Goal: Task Accomplishment & Management: Manage account settings

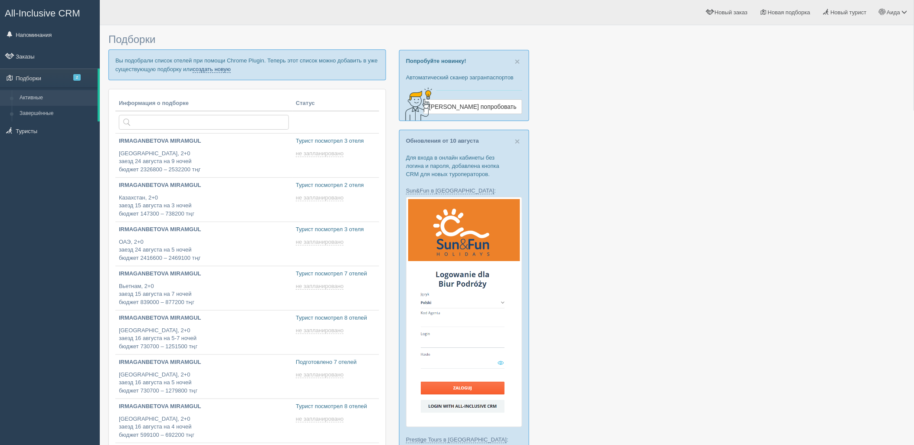
click at [215, 71] on link "создать новую" at bounding box center [212, 69] width 38 height 7
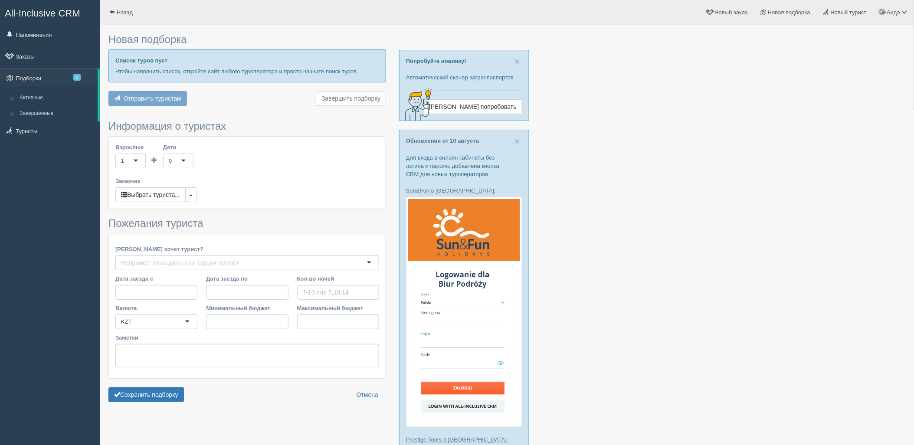
type input "5"
type input "2577700"
type input "2689100"
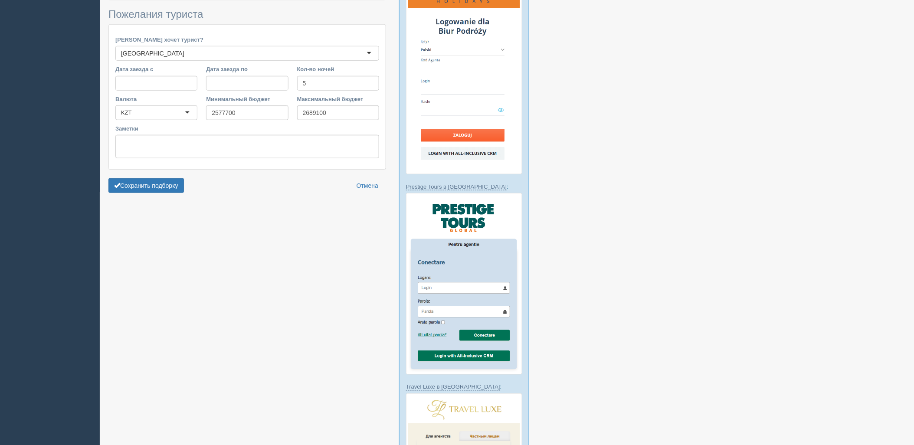
scroll to position [285, 0]
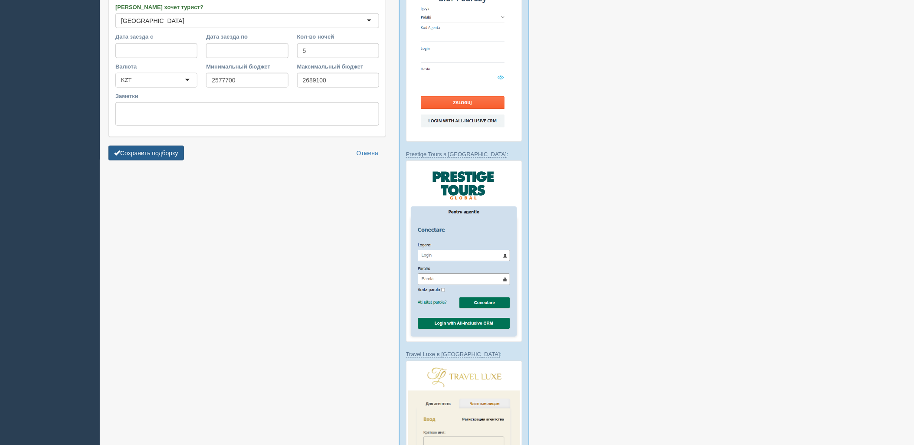
click at [172, 156] on button "Сохранить подборку" at bounding box center [145, 153] width 75 height 15
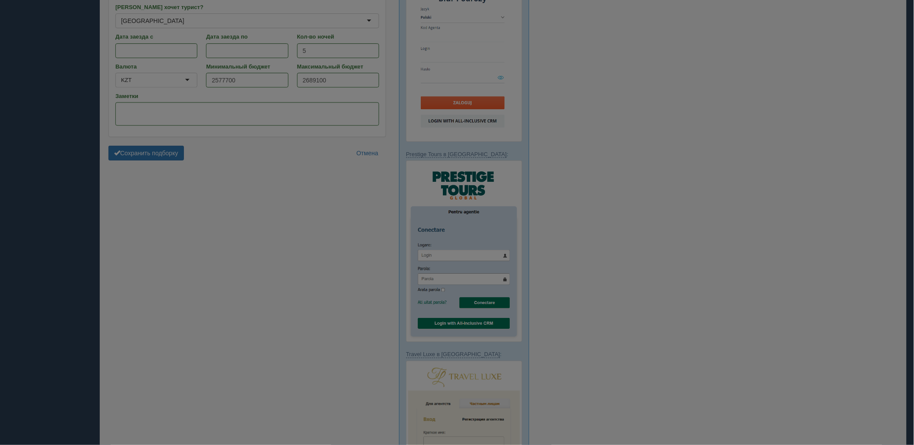
scroll to position [216, 0]
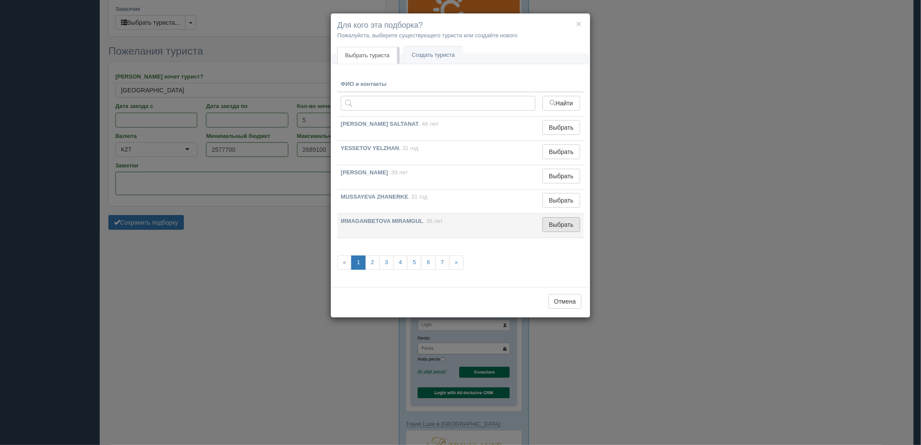
click at [560, 222] on button "Выбрать" at bounding box center [561, 224] width 38 height 15
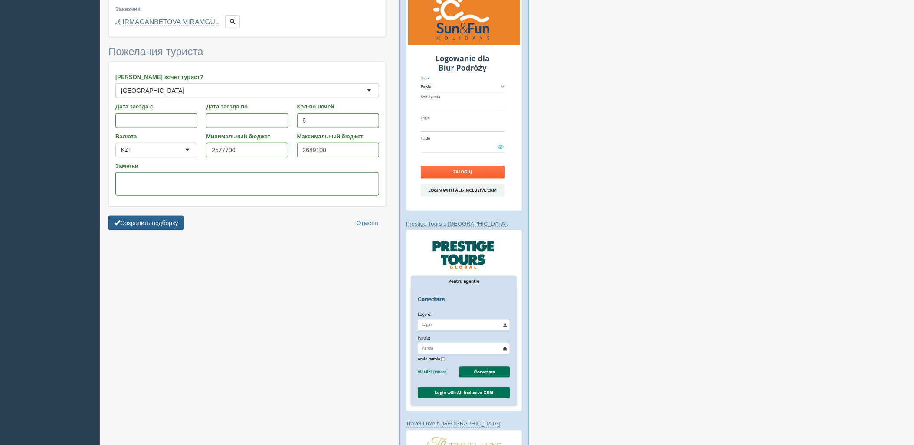
click at [150, 227] on button "Сохранить подборку" at bounding box center [145, 222] width 75 height 15
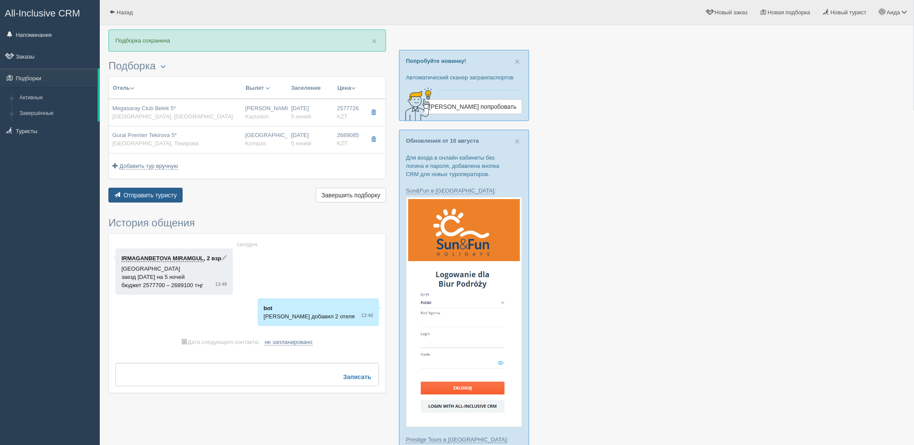
click at [143, 202] on button "Отправить туристу Отправить" at bounding box center [145, 195] width 74 height 15
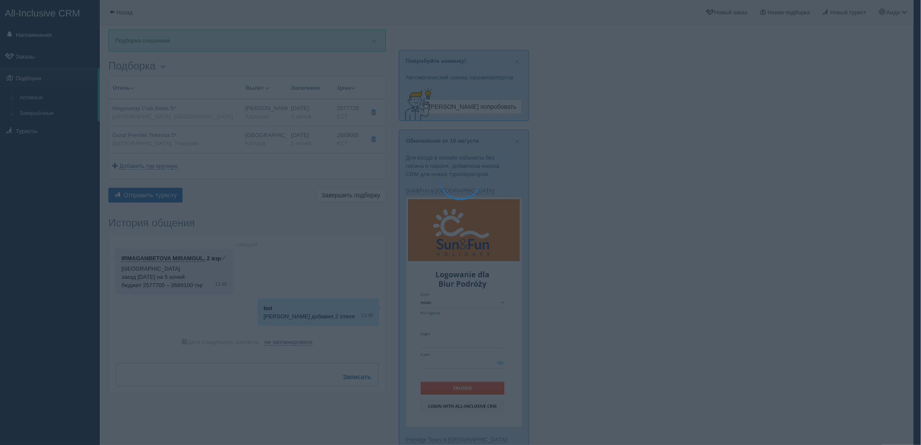
type textarea "🌞 Добрый день! Предлагаем Вам рассмотреть следующие варианты: 🌎 Турция, Кадрие …"
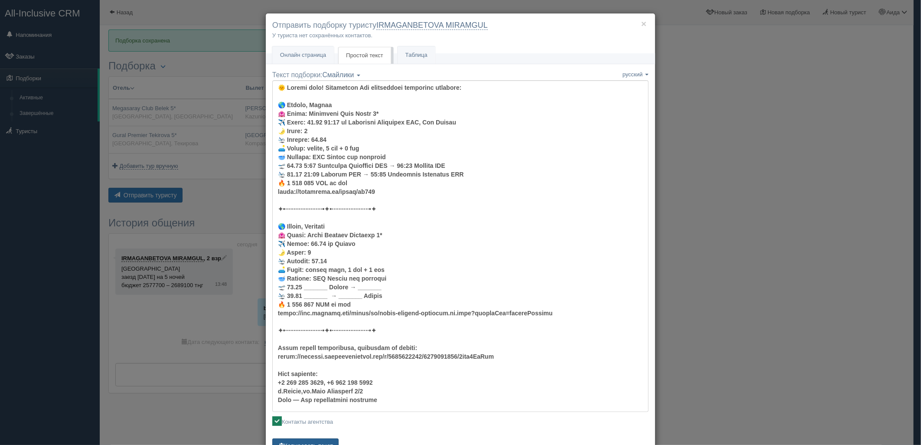
click at [331, 441] on button "Копировать текст" at bounding box center [305, 445] width 66 height 15
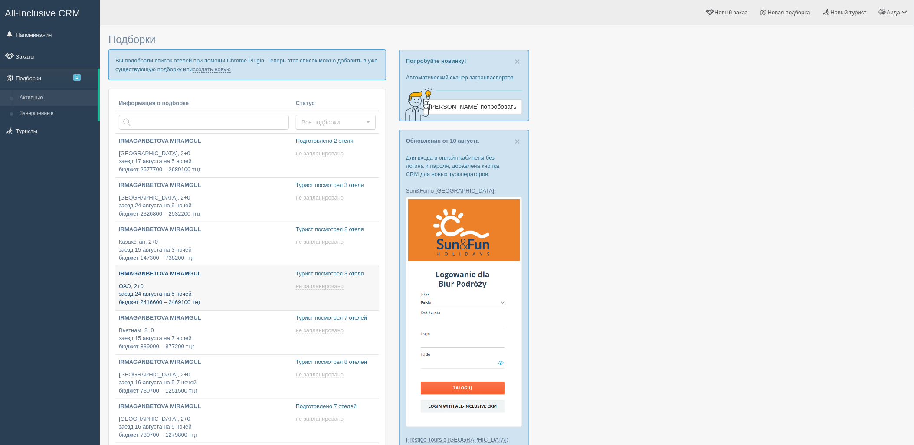
type input "2025-08-13 15:40"
type input "2025-08-13 16:40"
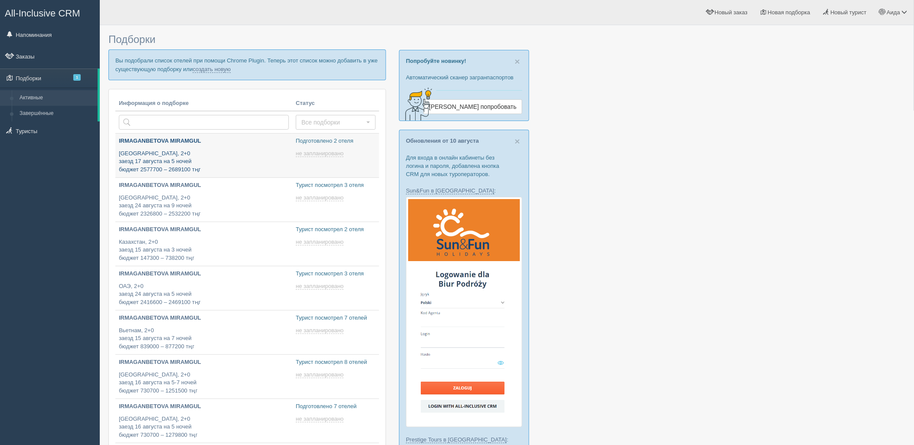
type input "2025-08-13 17:15"
type input "[DATE] 17:55"
type input "2025-08-13 14:45"
click at [215, 73] on p "Вы подобрали список отелей при помощи Chrome Plugin. Теперь этот список можно д…" at bounding box center [246, 64] width 277 height 30
click at [217, 69] on link "создать новую" at bounding box center [212, 69] width 38 height 7
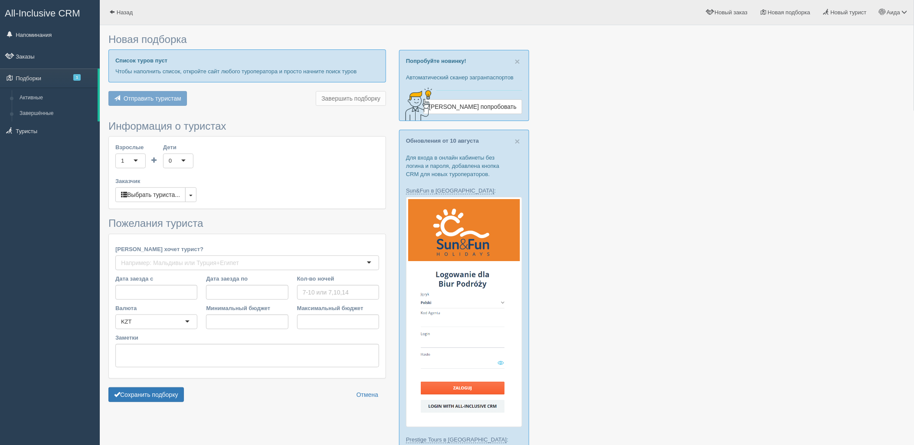
type input "8"
type input "2493400"
type input "2493500"
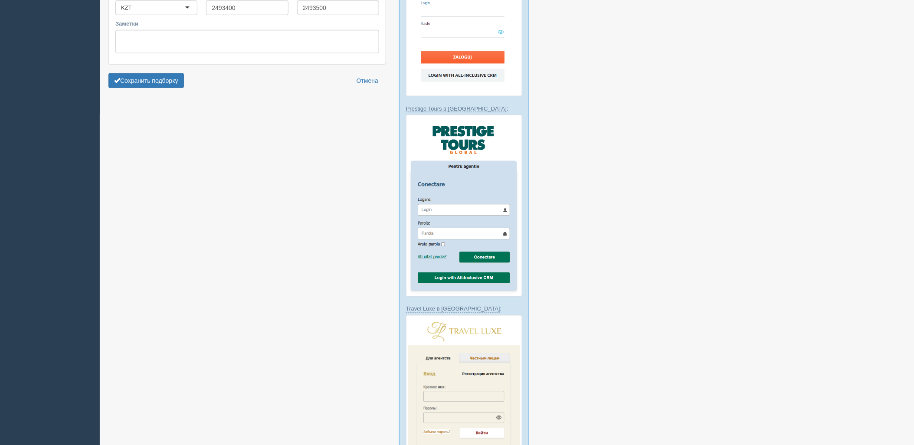
scroll to position [344, 0]
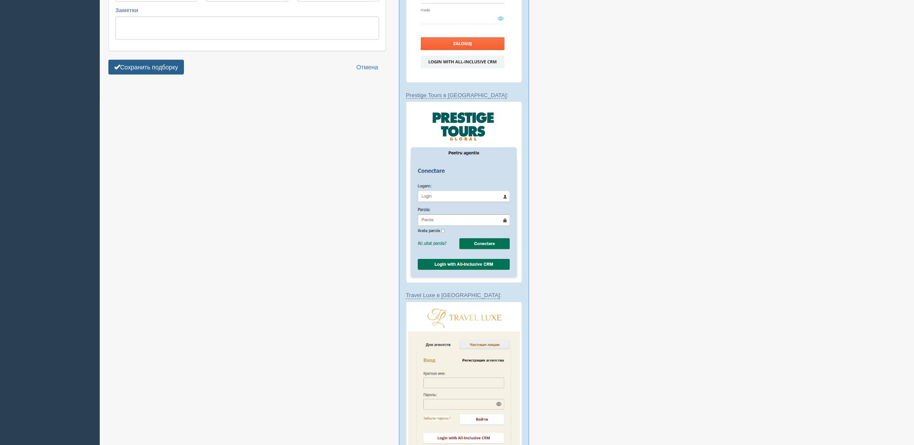
click at [163, 65] on button "Сохранить подборку" at bounding box center [145, 67] width 75 height 15
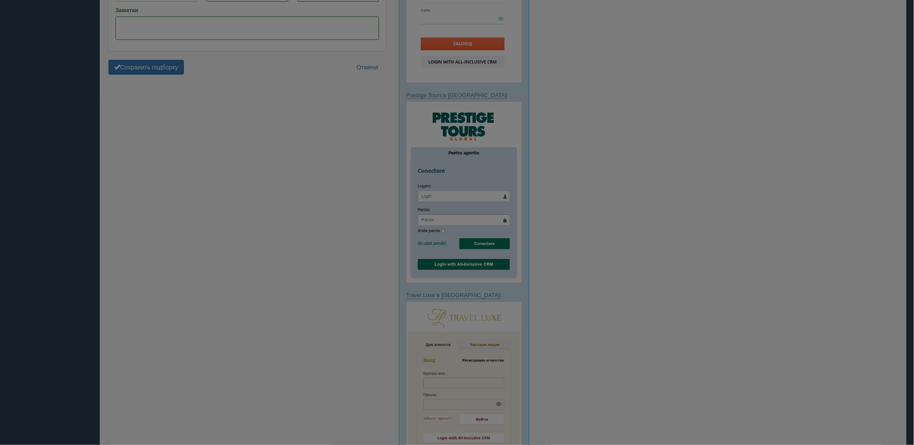
scroll to position [189, 0]
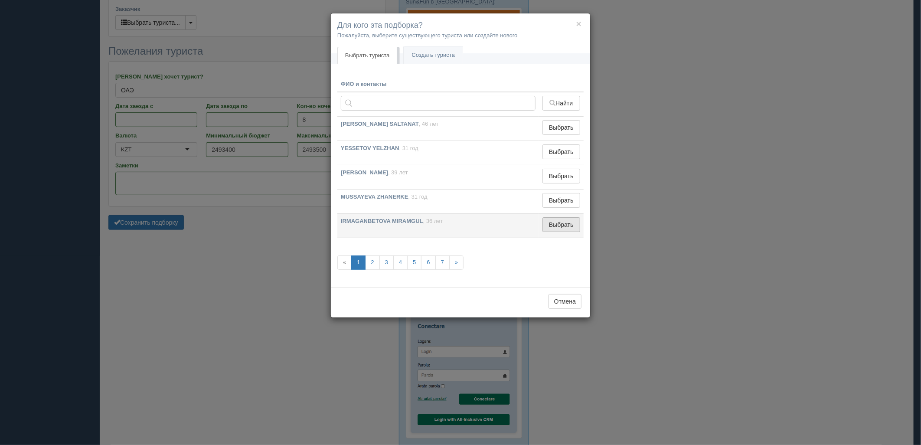
click at [562, 225] on button "Выбрать" at bounding box center [561, 224] width 38 height 15
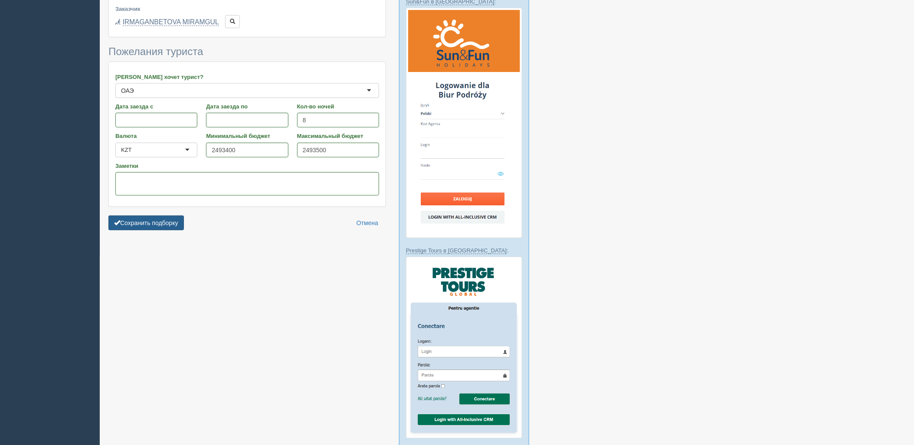
click at [157, 222] on button "Сохранить подборку" at bounding box center [145, 222] width 75 height 15
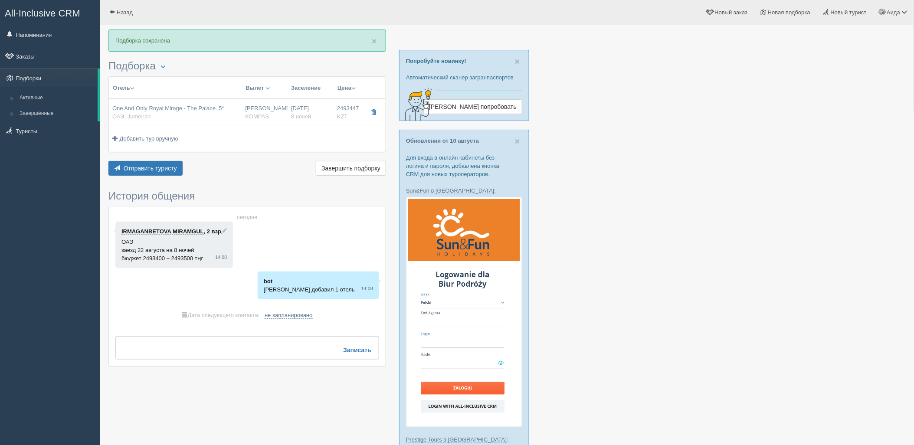
click at [281, 120] on div "Нурсултан Назарбаев NQZ KOMPAS" at bounding box center [264, 112] width 39 height 16
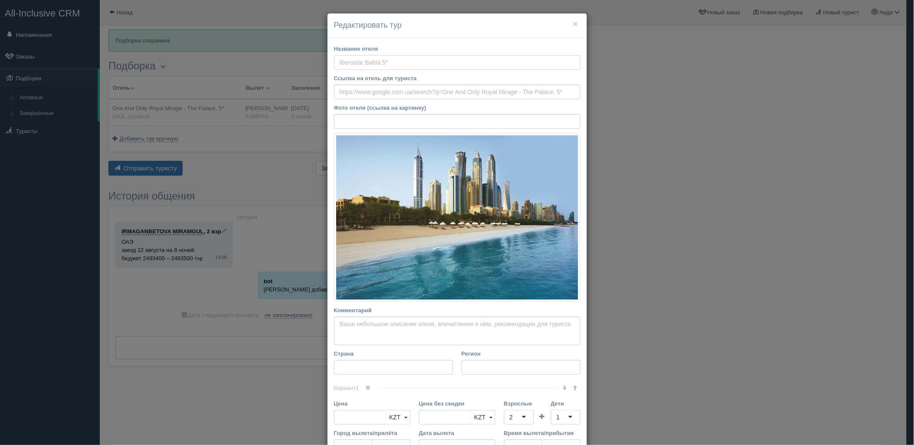
type input "One And Only Royal Mirage - The Palace. 5*"
type input "ОАЭ"
type input "Jumeirah"
type input "2493447.00"
type input "[PERSON_NAME]"
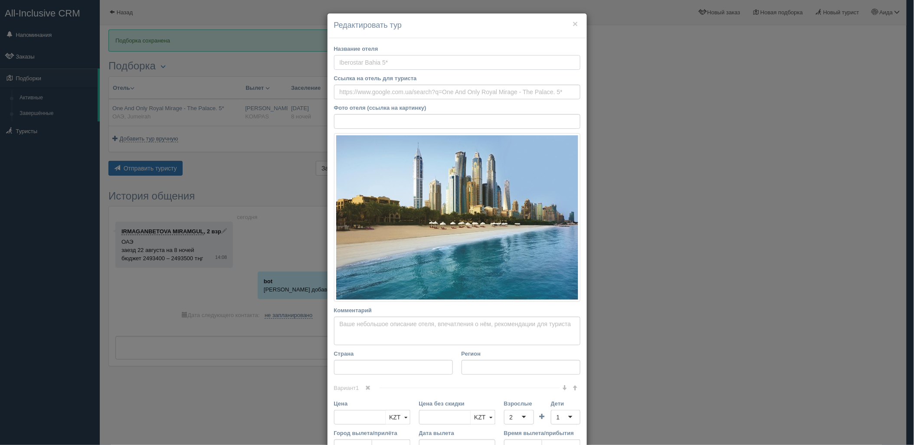
type input "Дубай DXB"
type input "04:20"
type input "08:20"
type input "Flydubai"
type input "21:45"
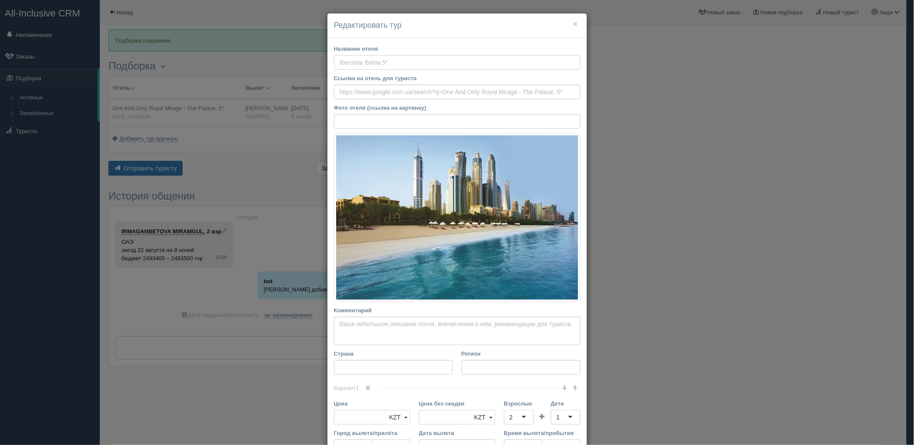
type input "03:20"
type input "8"
type input "Palace Superior"
type input "HB"
type input "KOMPAS"
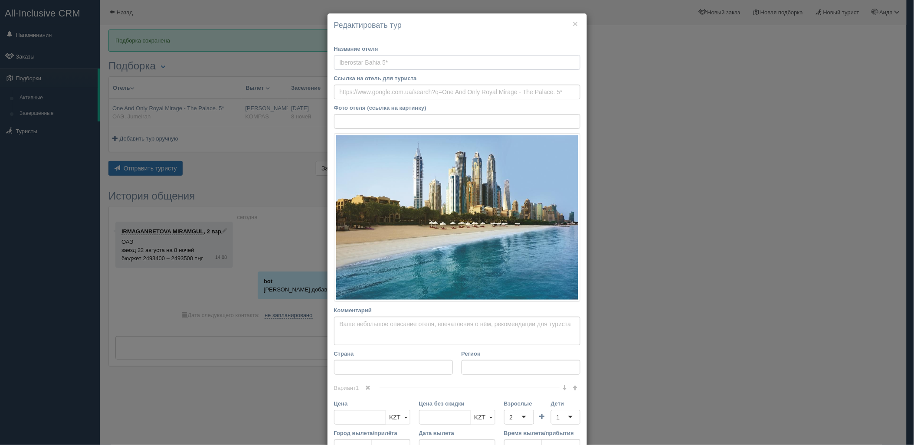
type input "https://kompastour.com/"
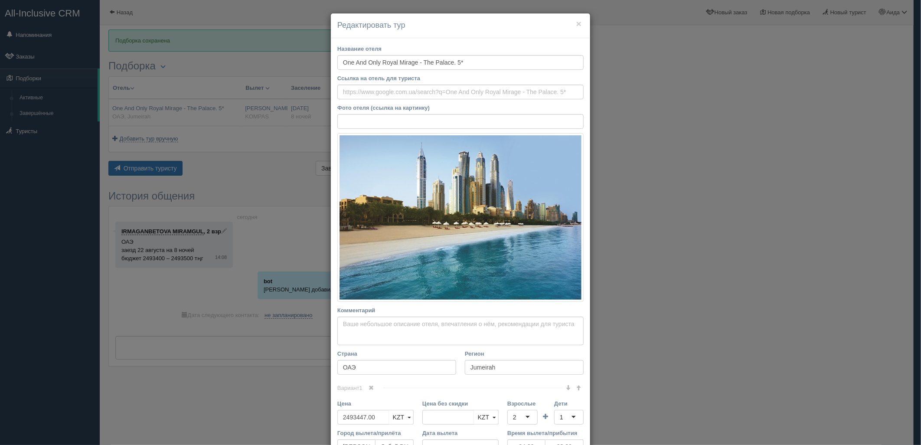
drag, startPoint x: 687, startPoint y: 192, endPoint x: 669, endPoint y: 194, distance: 17.5
click at [687, 192] on div "× Редактировать тур Название отеля One And Only Royal Mirage - The Palace. 5* С…" at bounding box center [460, 222] width 921 height 445
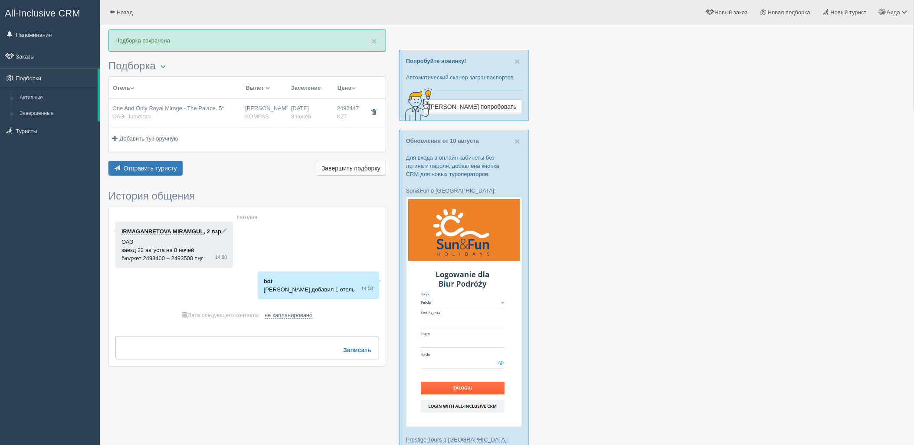
click at [251, 107] on div "Нурсултан Назарбаев NQZ KOMPAS" at bounding box center [264, 112] width 39 height 16
type input "04:20"
type input "08:20"
type input "21:45"
type input "03:20"
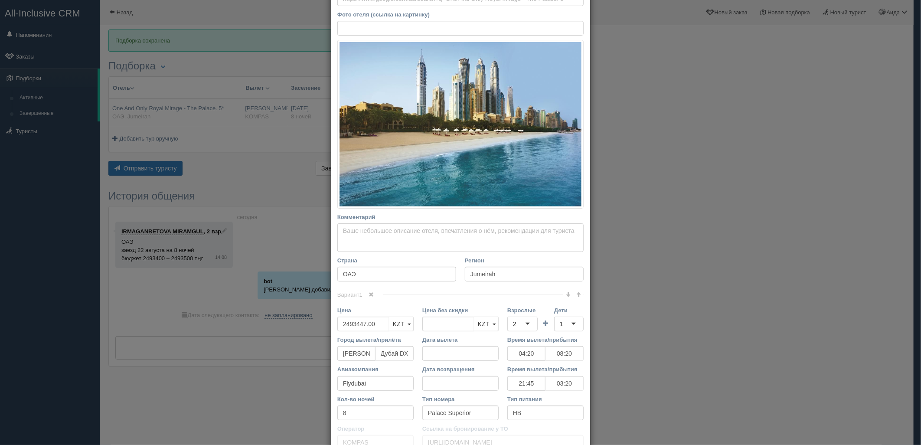
scroll to position [107, 0]
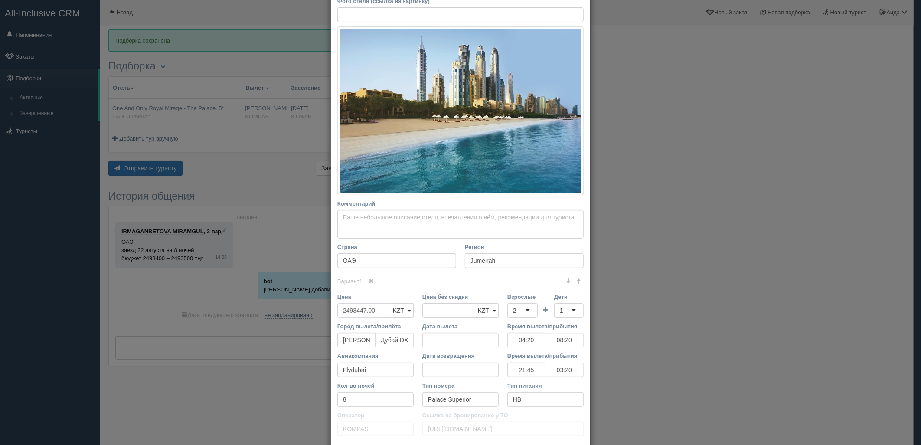
drag, startPoint x: 380, startPoint y: 314, endPoint x: 327, endPoint y: 322, distance: 53.1
click at [331, 322] on div "Название отеля One And Only Royal Mirage - The Palace. 5* Ссылка на отель для т…" at bounding box center [460, 197] width 259 height 532
type input "2493447.00"
drag, startPoint x: 369, startPoint y: 311, endPoint x: 345, endPoint y: 317, distance: 25.0
click at [345, 317] on input "4986894" at bounding box center [363, 310] width 52 height 15
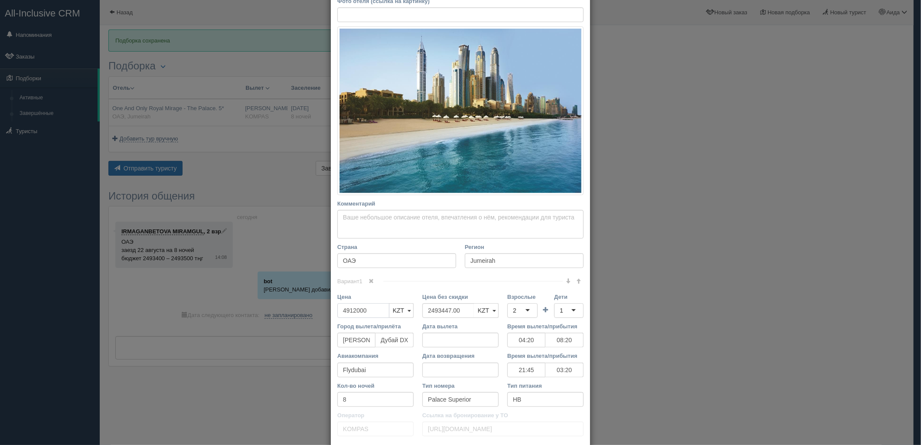
click at [343, 311] on input "4912000" at bounding box center [363, 310] width 52 height 15
click at [353, 309] on input "4912000" at bounding box center [363, 310] width 52 height 15
type input "4912000"
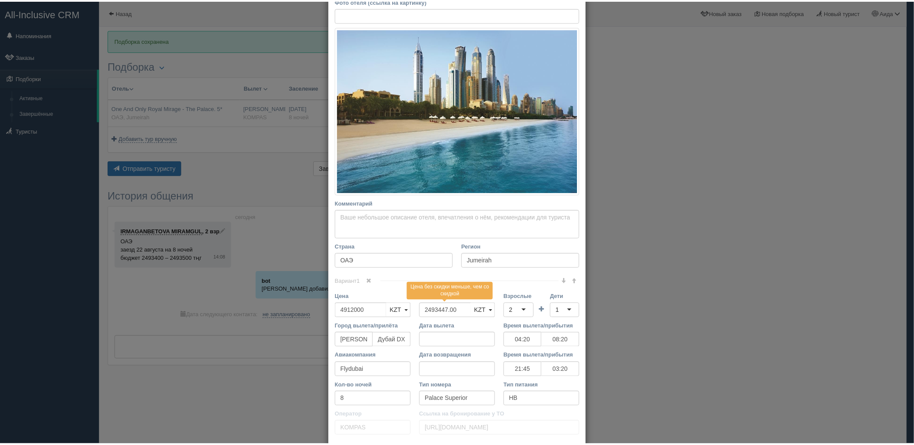
scroll to position [169, 0]
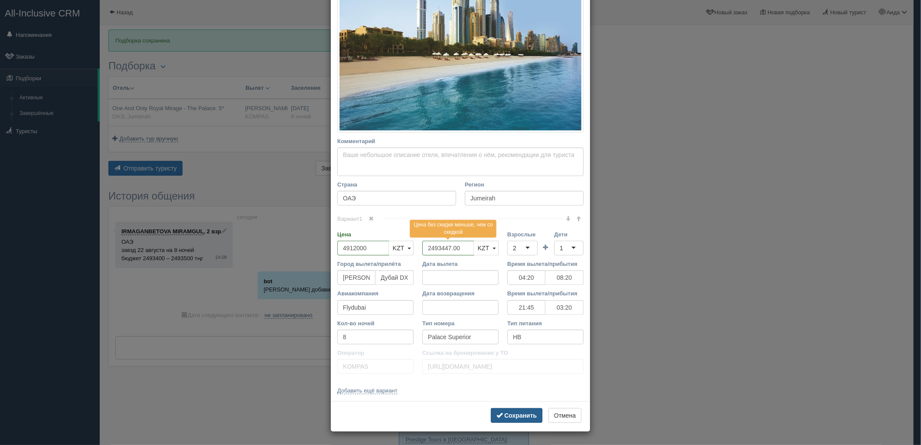
click at [516, 414] on b "Сохранить" at bounding box center [520, 415] width 33 height 7
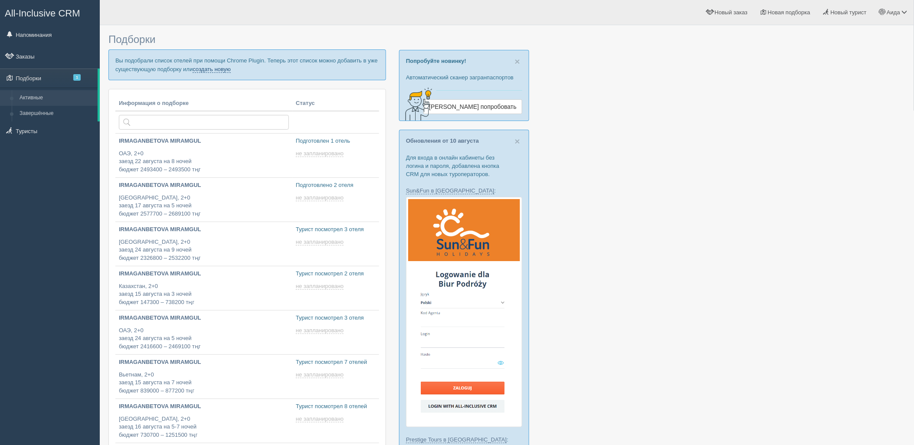
click at [209, 72] on link "создать новую" at bounding box center [212, 69] width 38 height 7
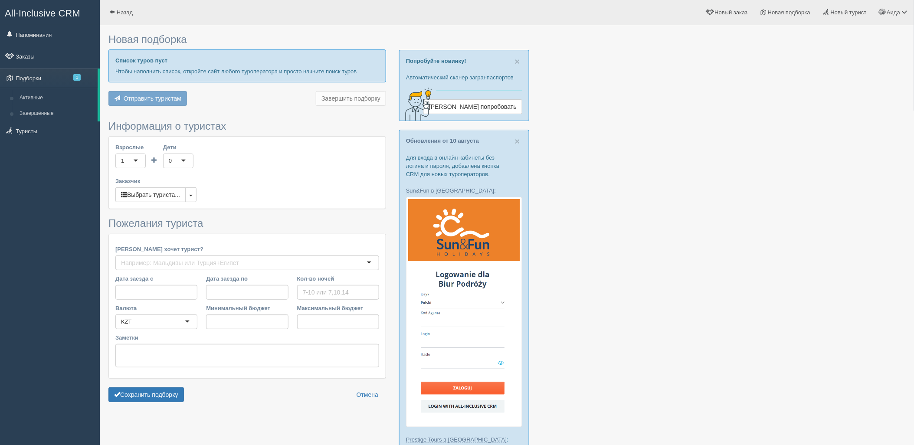
type input "7"
type input "3183000"
type input "3183100"
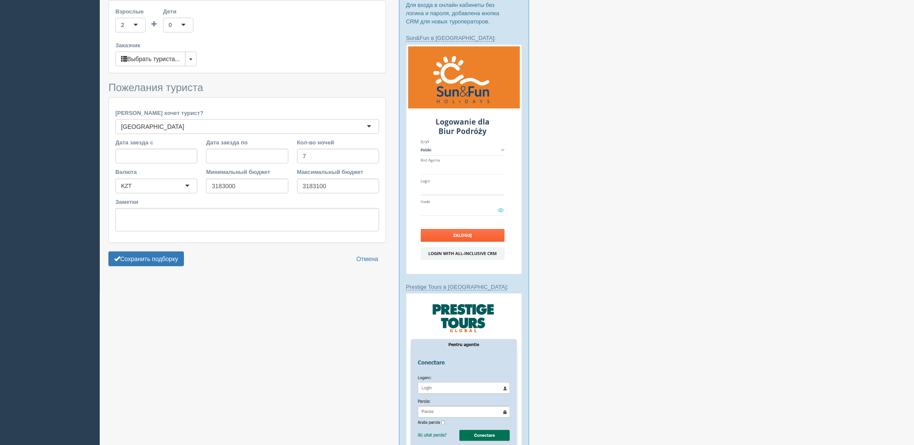
scroll to position [255, 0]
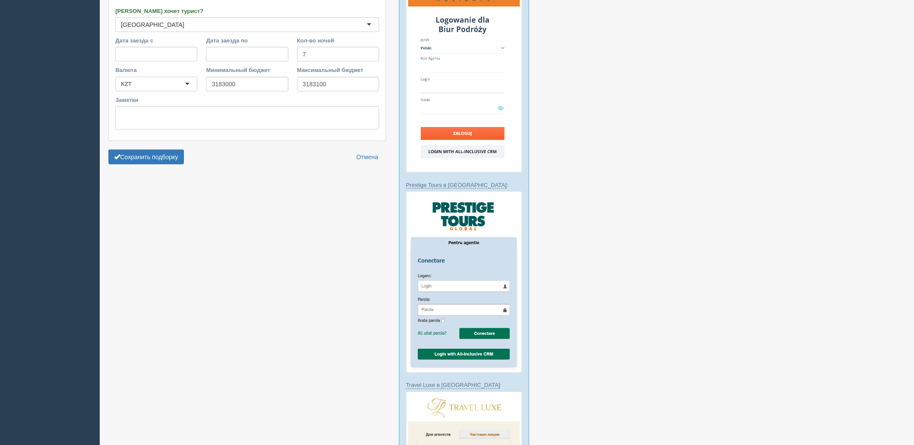
click at [164, 149] on form "Информация о туристах Взрослые 2 2 1 2 3 4 5 6 7 8 9 10 11 12 13 14 15 16 17 18…" at bounding box center [246, 25] width 277 height 286
click at [172, 161] on button "Сохранить подборку" at bounding box center [145, 157] width 75 height 15
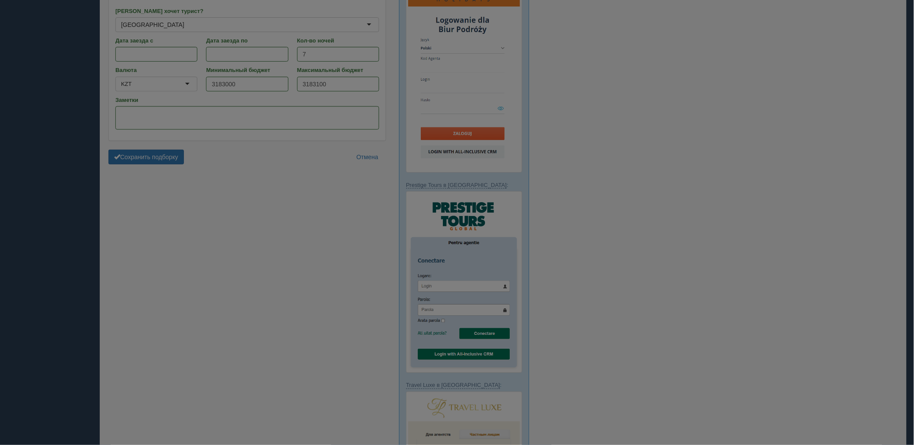
scroll to position [189, 0]
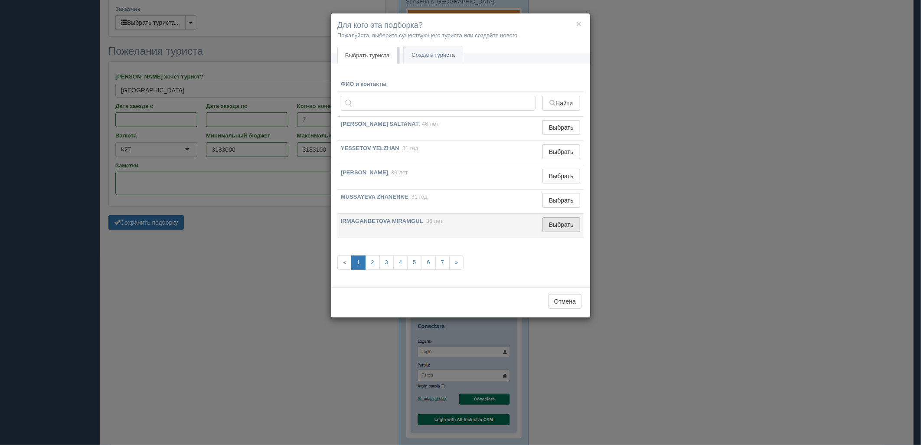
click at [571, 224] on button "Выбрать" at bounding box center [561, 224] width 38 height 15
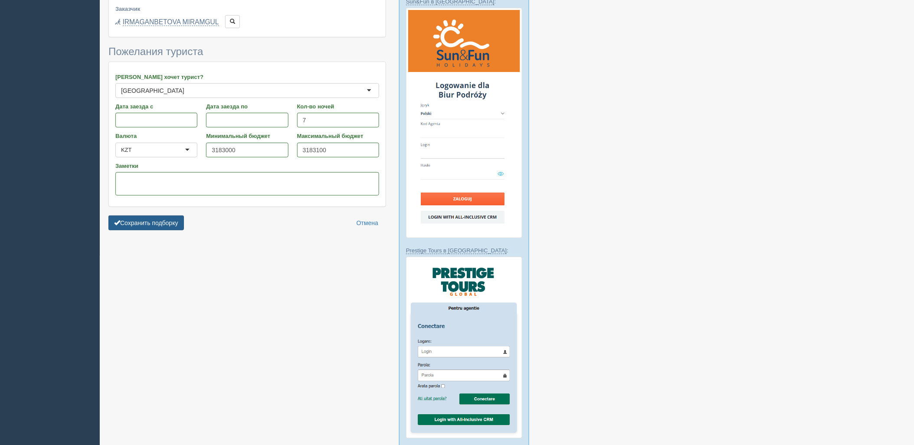
click at [180, 226] on button "Сохранить подборку" at bounding box center [145, 222] width 75 height 15
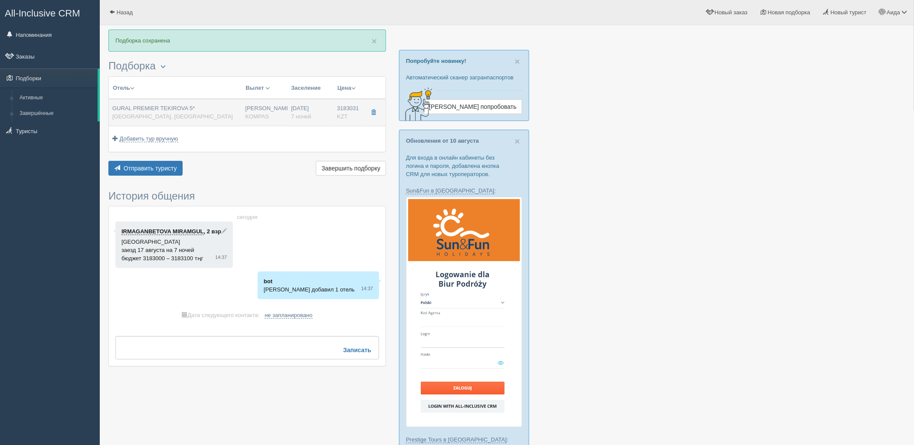
click at [222, 118] on div "GURAL PREMIER TEKIROVA 5* [GEOGRAPHIC_DATA], [GEOGRAPHIC_DATA]" at bounding box center [175, 112] width 126 height 16
type input "GURAL PREMIER TEKIROVA 5*"
type input "https://www.booking.com/hotel/tr/gural-premier-tekirova.ru.html?activeTab=photo…"
type input "Турция"
type input "Кемер"
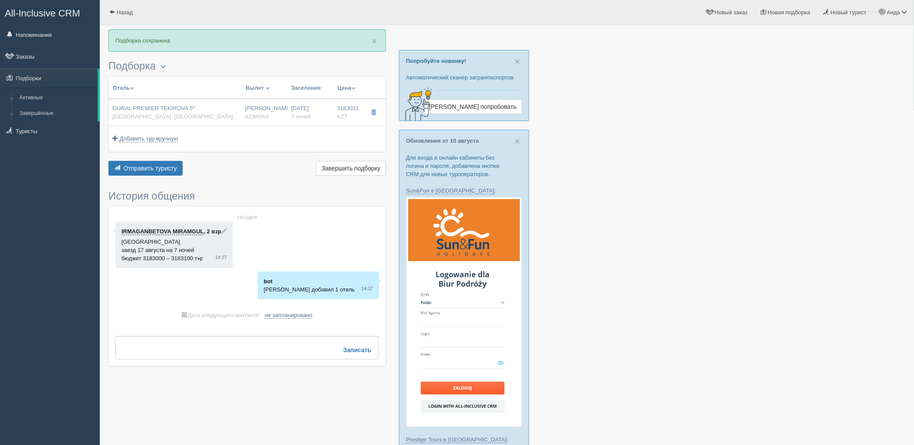
type input "3183031.00"
type input "Нурсултан Назарбаев NQZ"
type input "Анталия AYT"
type input "10:20"
type input "13:20"
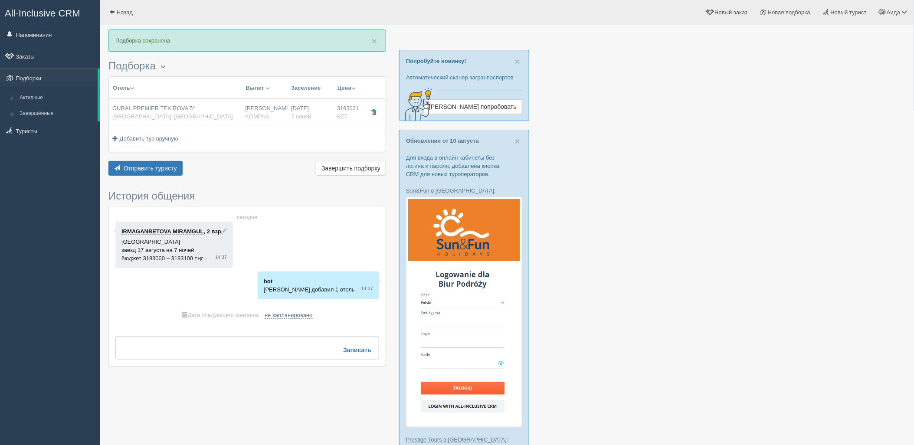
type input "SCAT"
type input "15:00"
type input "21:00"
type input "7"
type input "DELUXE ROOM"
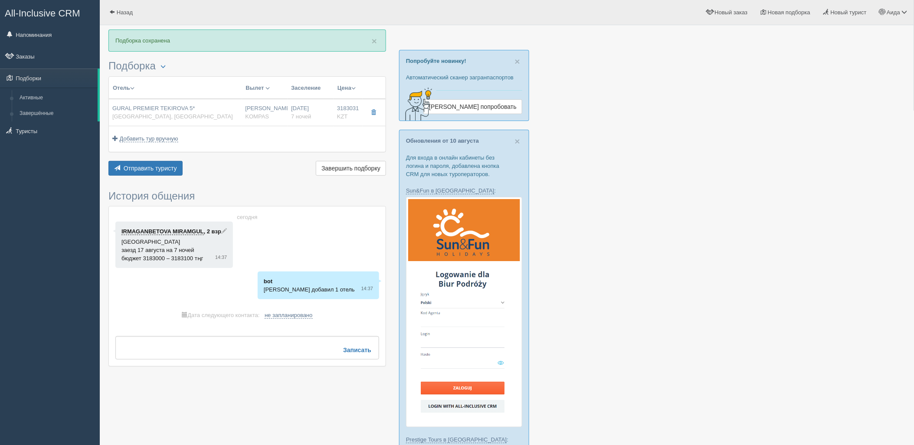
type input "PREMIER UAI"
type input "KOMPAS"
type input "https://kompastour.com/"
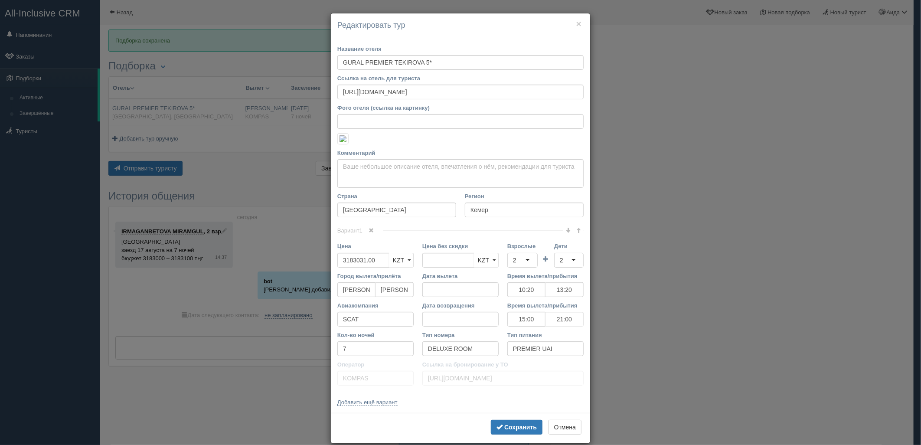
scroll to position [5, 0]
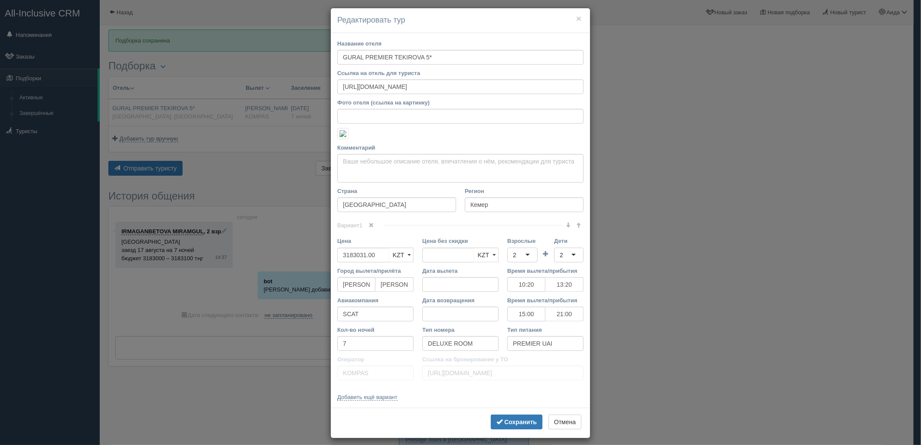
drag, startPoint x: 921, startPoint y: 129, endPoint x: 915, endPoint y: 175, distance: 46.7
click at [913, 175] on div "× Редактировать тур Название отеля GURAL PREMIER TEKIROVA 5* Ссылка на отель дл…" at bounding box center [460, 222] width 921 height 445
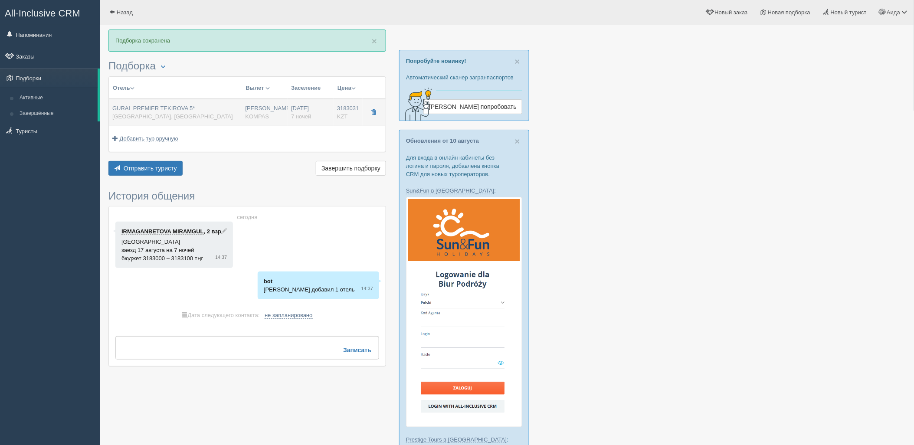
click at [330, 116] on td "17.08.2025 7 ночей" at bounding box center [310, 112] width 46 height 27
type input "10:20"
type input "13:20"
type input "15:00"
type input "21:00"
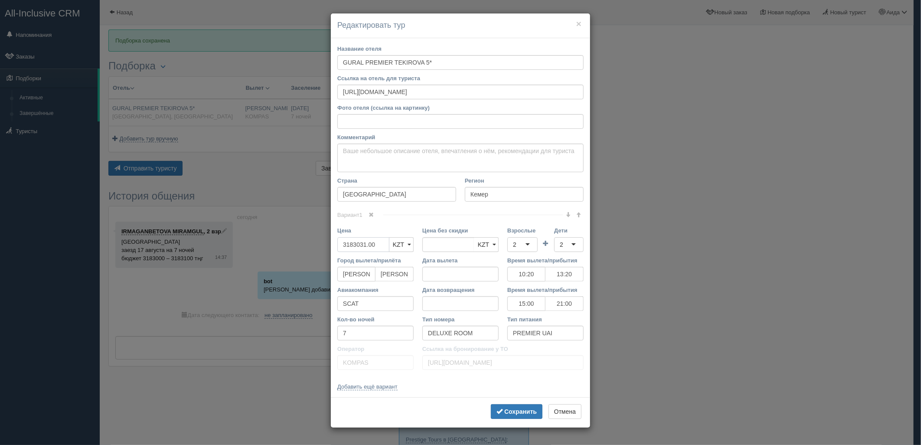
click at [370, 241] on input "3183031.00" at bounding box center [363, 244] width 52 height 15
click at [357, 246] on input "3183031.00" at bounding box center [363, 244] width 52 height 15
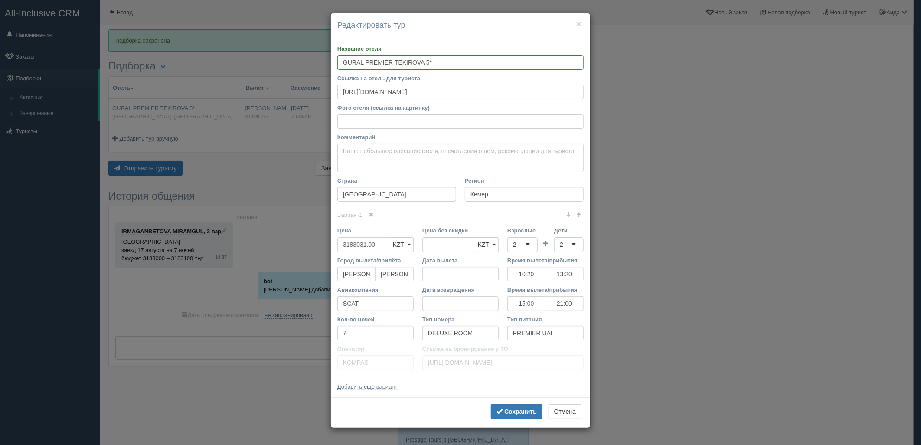
click at [357, 246] on input "3183031.00" at bounding box center [363, 244] width 52 height 15
type input "3183031.00"
type input "3151200"
click at [495, 405] on button "Сохранить" at bounding box center [517, 411] width 52 height 15
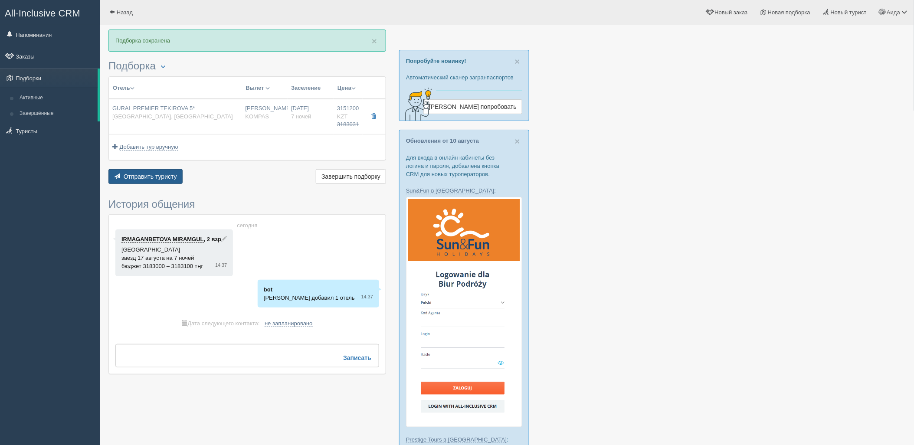
click at [176, 177] on button "Отправить туристу Отправить" at bounding box center [145, 176] width 74 height 15
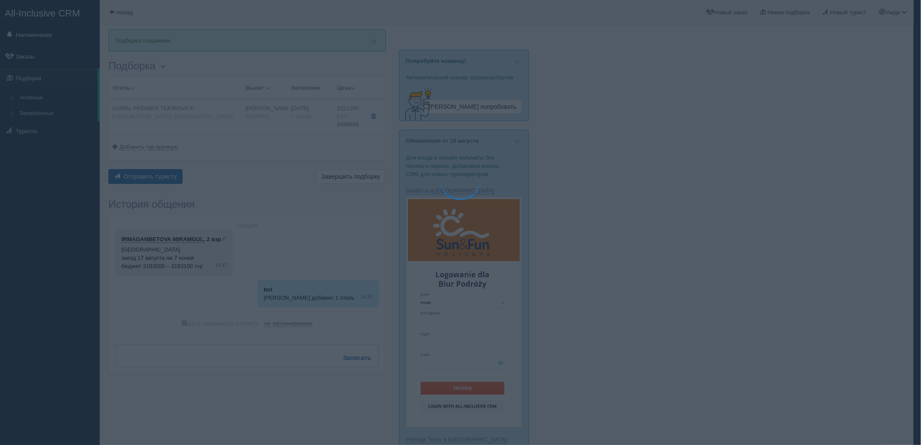
type textarea "🌞 Добрый день! Предлагаем Вам рассмотреть следующие варианты: 🌎 Турция, Кемер 🏩…"
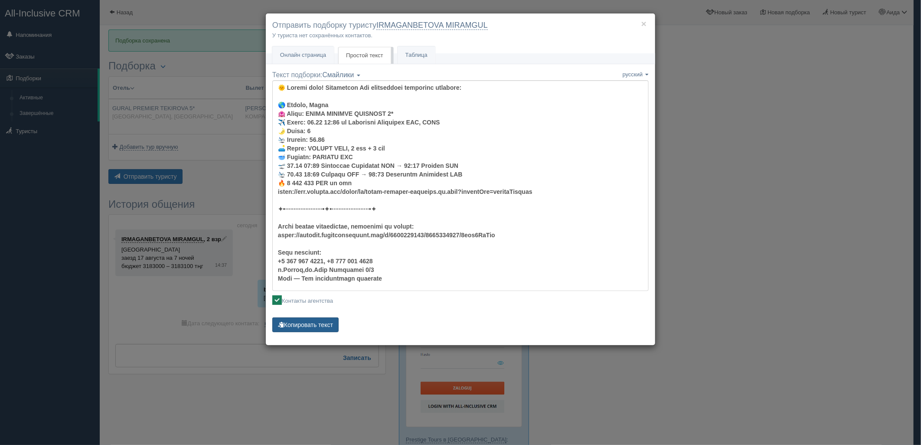
click at [314, 330] on button "Копировать текст" at bounding box center [305, 324] width 66 height 15
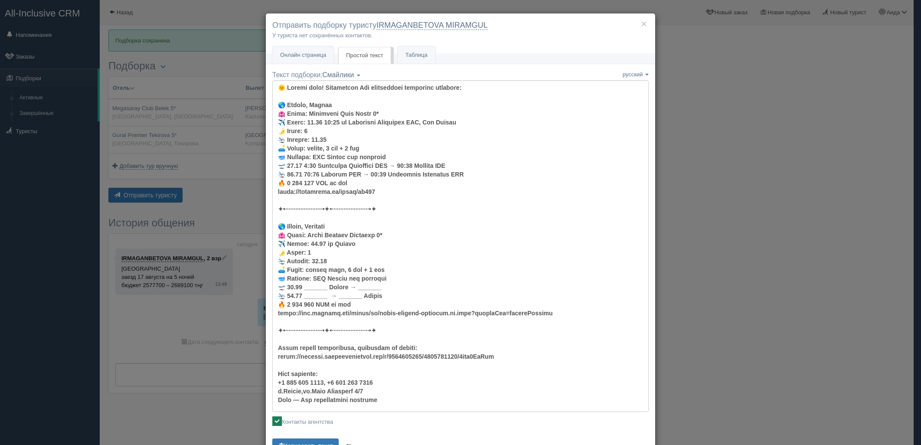
click at [772, 140] on div "× Отправить подборку туристу IRMAGANBETOVA MIRAMGUL У туриста нет сохранённых к…" at bounding box center [460, 222] width 921 height 445
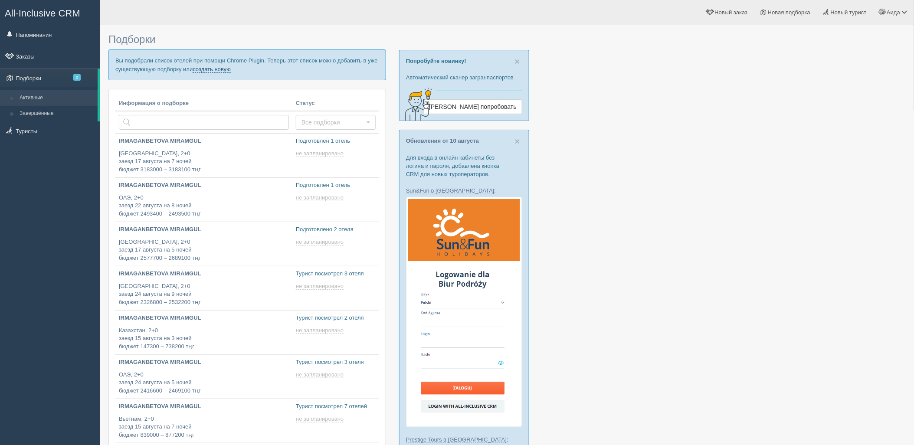
click at [209, 67] on link "создать новую" at bounding box center [212, 69] width 38 height 7
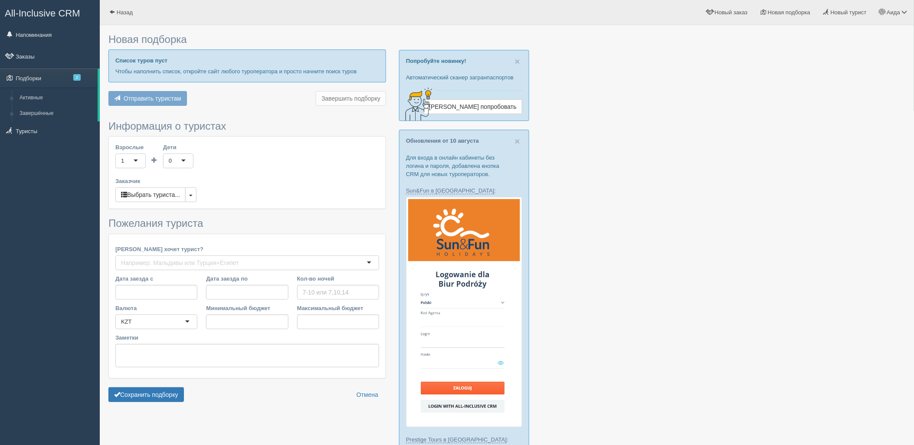
type input "8"
type input "1994300"
type input "2412800"
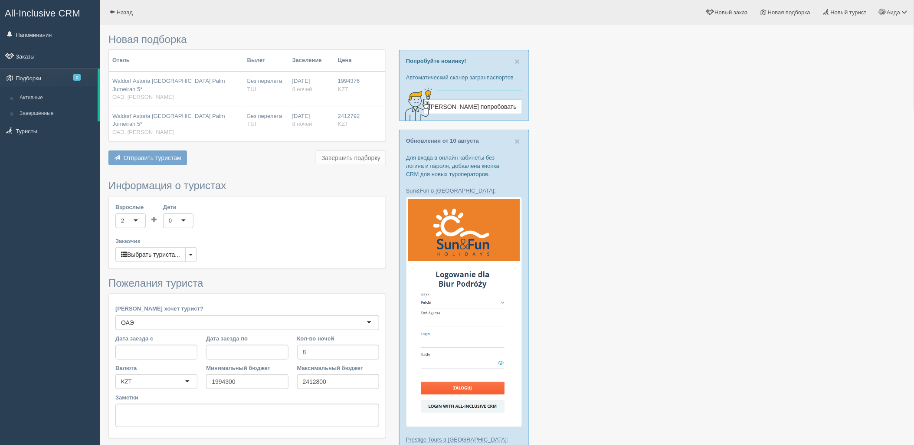
scroll to position [197, 0]
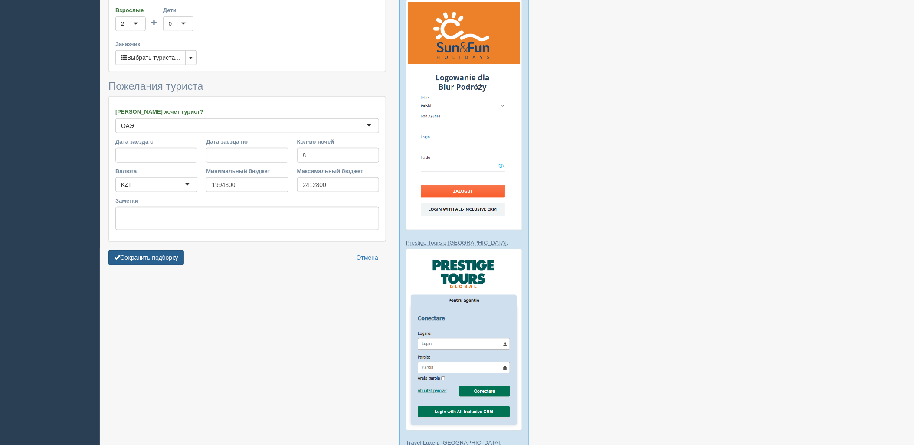
click at [180, 250] on button "Сохранить подборку" at bounding box center [145, 257] width 75 height 15
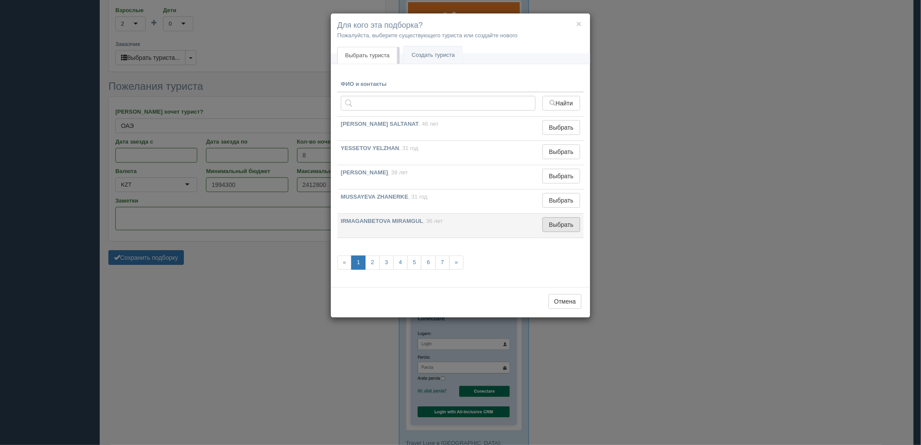
click at [558, 227] on button "Выбрать" at bounding box center [561, 224] width 38 height 15
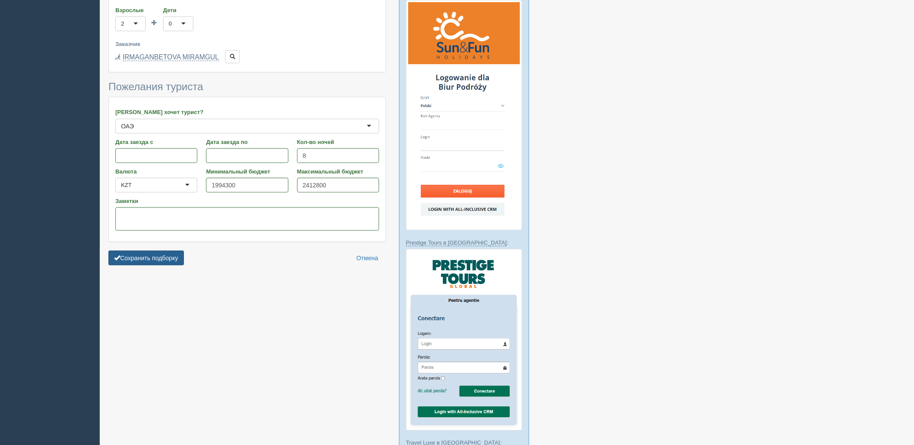
click at [147, 251] on button "Сохранить подборку" at bounding box center [145, 258] width 75 height 15
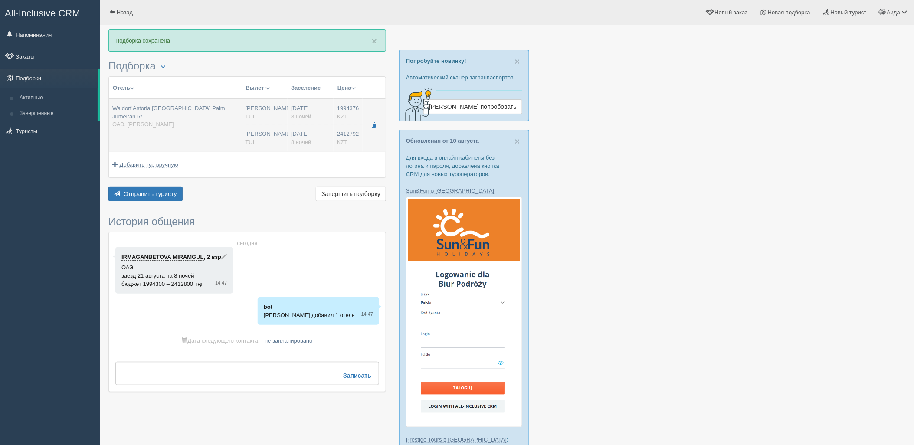
click at [220, 142] on td "Waldorf Astoria [GEOGRAPHIC_DATA] Palm Jumeirah 5* ОАЭ, [PERSON_NAME]" at bounding box center [175, 125] width 133 height 53
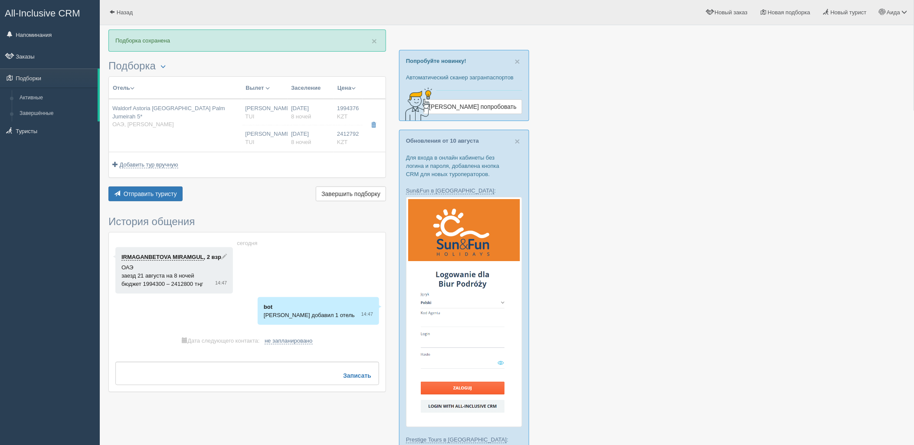
type input "Waldorf Astoria [GEOGRAPHIC_DATA] Palm Jumeirah 5*"
type input "[URL][DOMAIN_NAME]"
type input "ОАЭ"
type input "[PERSON_NAME]"
type input "1994376.00"
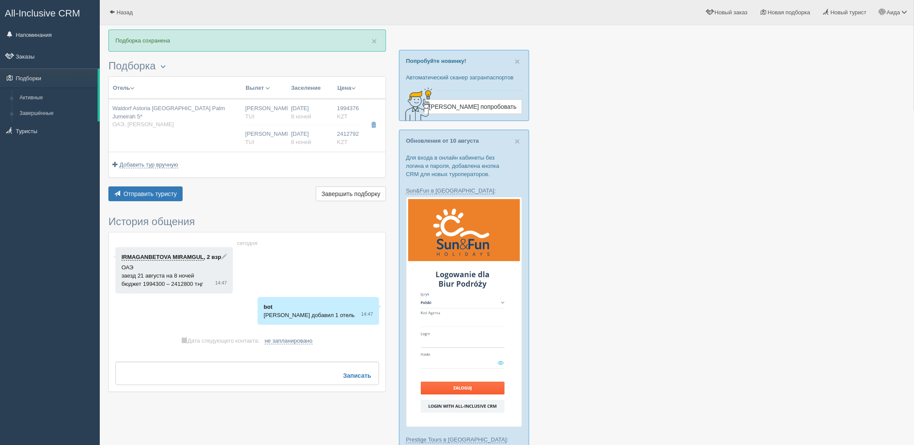
type input "[PERSON_NAME]"
type input "Дубай DXB"
type input "04:25"
type input "08:15"
type input "Flydubai"
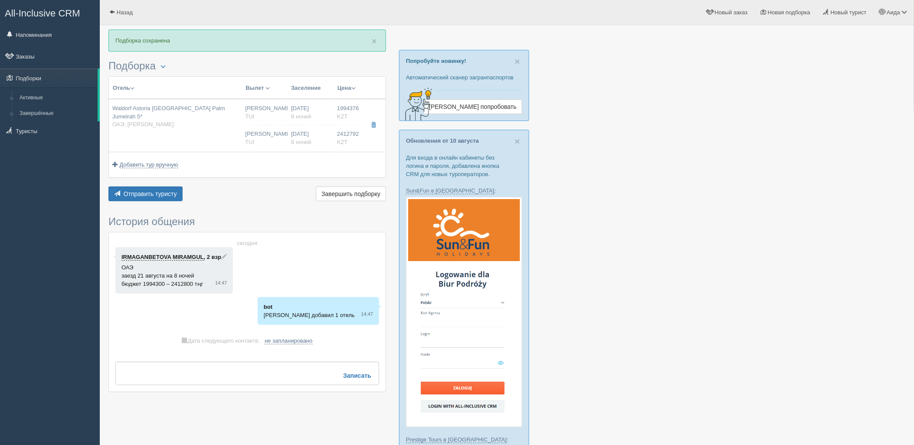
type input "21:50"
type input "03:25"
type input "8"
type input "Deluxe Skyline Sea View, King"
type input "Half Board"
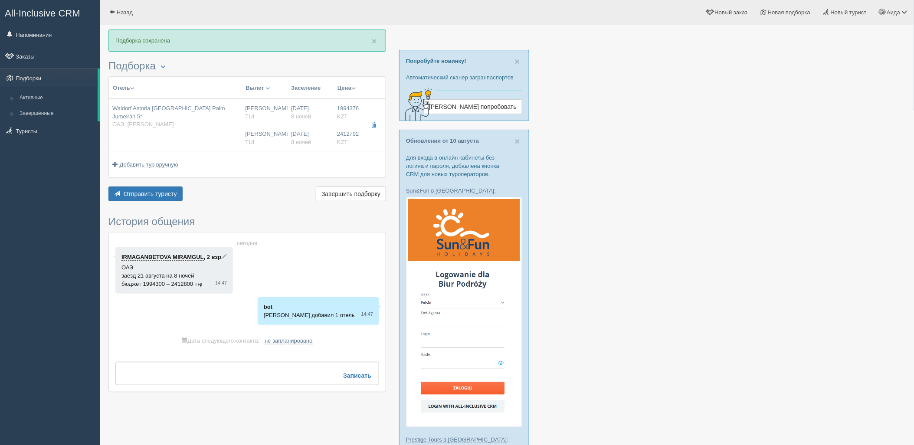
type input "TUI"
type input "[URL][DOMAIN_NAME]"
type input "2412792.00"
type input "[PERSON_NAME]"
type input "Дубай DXB"
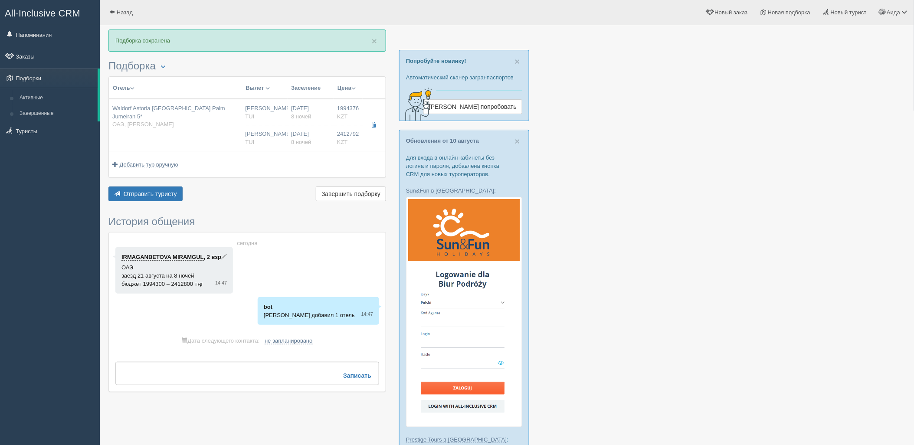
type input "04:25"
type input "08:15"
type input "Flydubai"
type input "21:50"
type input "03:25"
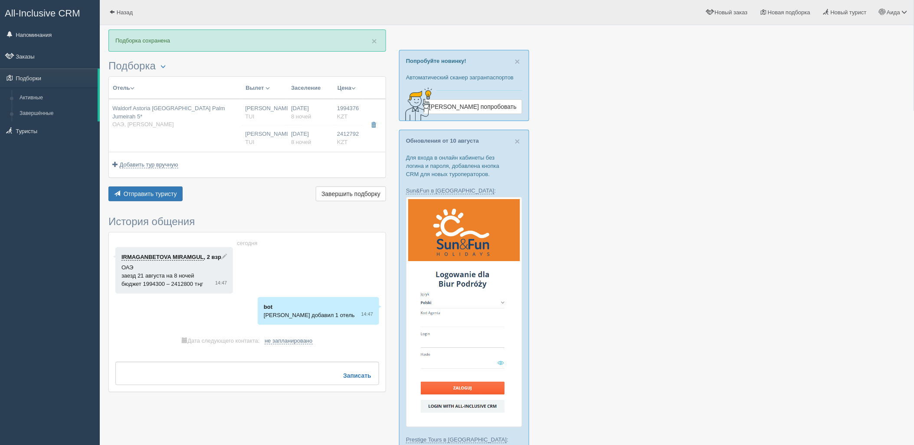
type input "8"
type input "Deluxe Skyline Sea View, King"
type input "Half Board"
type input "TUI"
type input "[URL][DOMAIN_NAME]"
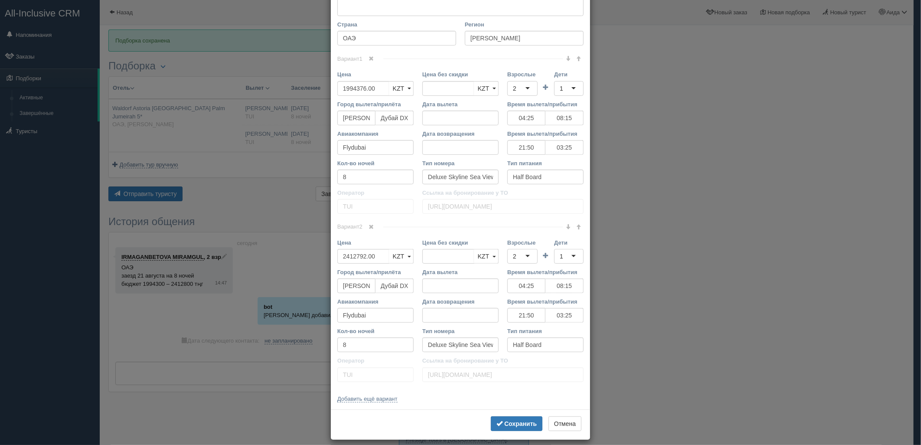
scroll to position [157, 0]
click at [370, 227] on span at bounding box center [371, 226] width 5 height 5
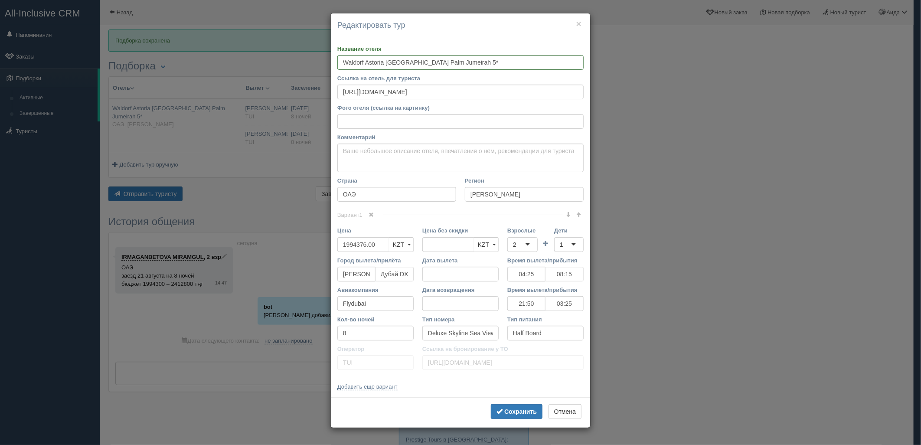
scroll to position [0, 0]
click at [525, 241] on div "2" at bounding box center [522, 244] width 30 height 15
click at [559, 249] on div "1" at bounding box center [568, 244] width 29 height 15
drag, startPoint x: 375, startPoint y: 245, endPoint x: 304, endPoint y: 252, distance: 70.6
click at [304, 252] on div "× Редактировать тур Название отеля Waldorf Astoria [GEOGRAPHIC_DATA] [GEOGRAPHI…" at bounding box center [460, 222] width 921 height 445
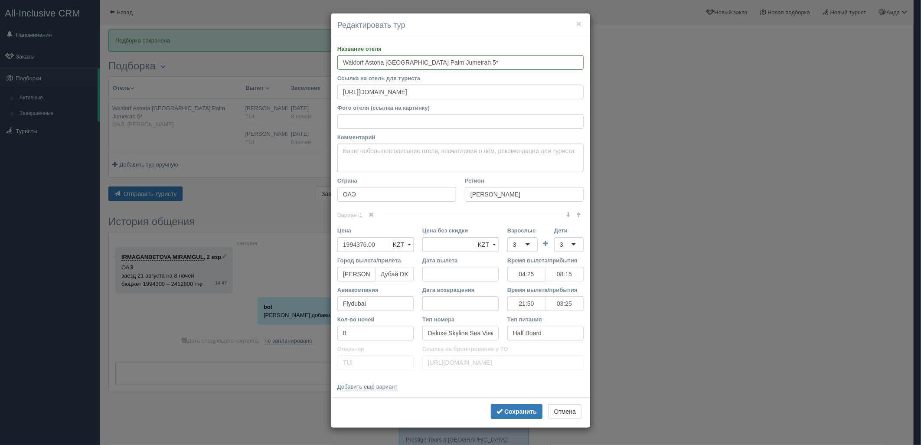
click at [727, 149] on div "× Редактировать тур Название отеля Waldorf Astoria [GEOGRAPHIC_DATA] [GEOGRAPHI…" at bounding box center [460, 222] width 921 height 445
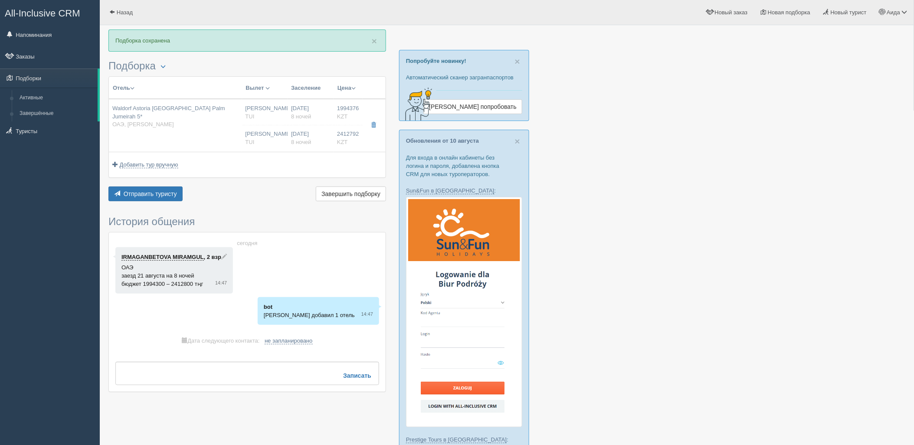
click at [316, 104] on td "[DATE] 8 ночей [DATE] 8 ночей" at bounding box center [310, 125] width 46 height 53
type input "04:25"
type input "08:15"
type input "21:50"
type input "03:25"
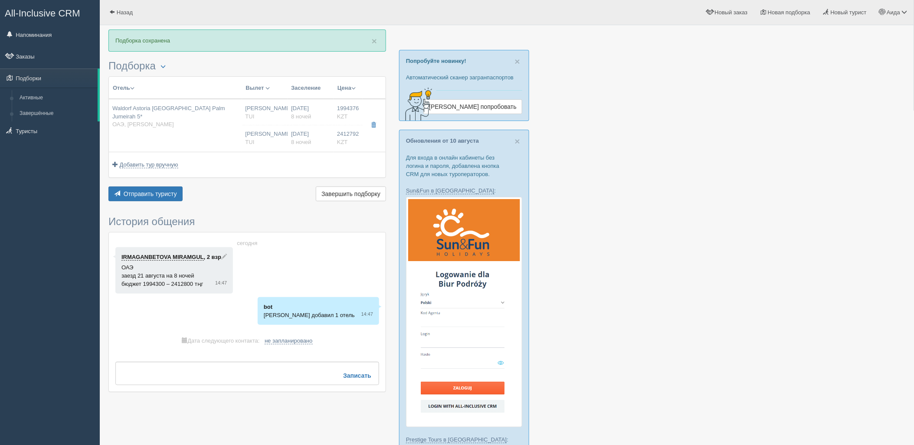
type input "2412792.00"
type input "[PERSON_NAME]"
type input "Дубай DXB"
type input "04:25"
type input "08:15"
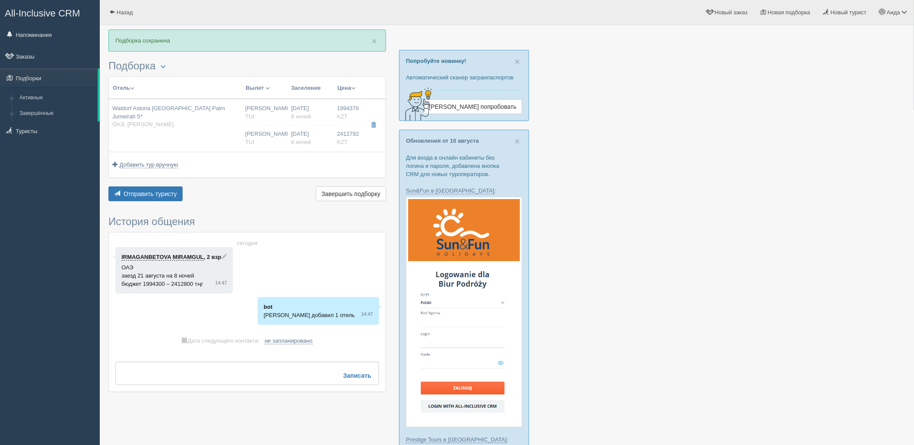
type input "Flydubai"
type input "21:50"
type input "03:25"
type input "8"
type input "Deluxe Skyline Sea View, King"
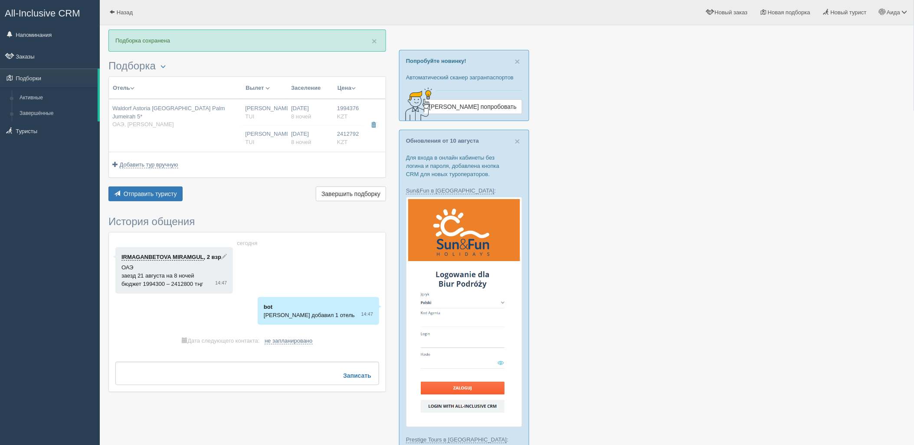
type input "Half Board"
type input "TUI"
type input "[URL][DOMAIN_NAME]"
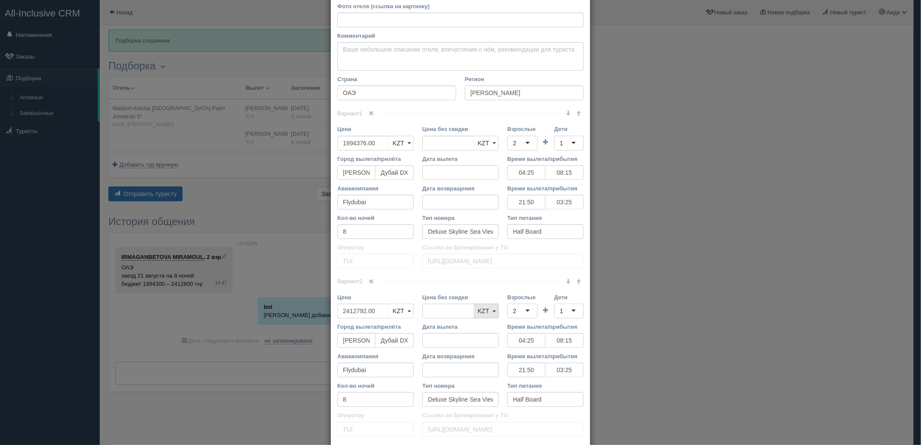
scroll to position [137, 0]
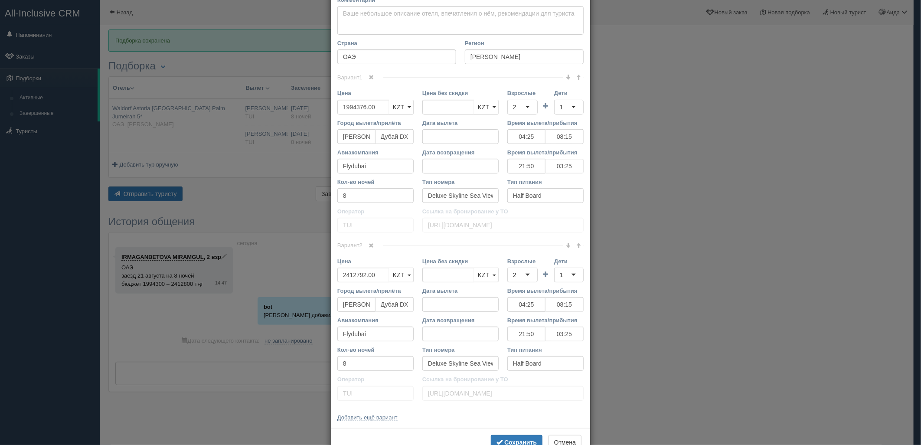
click at [379, 244] on span "Вариант 2" at bounding box center [360, 245] width 46 height 7
click at [375, 245] on link at bounding box center [371, 246] width 15 height 10
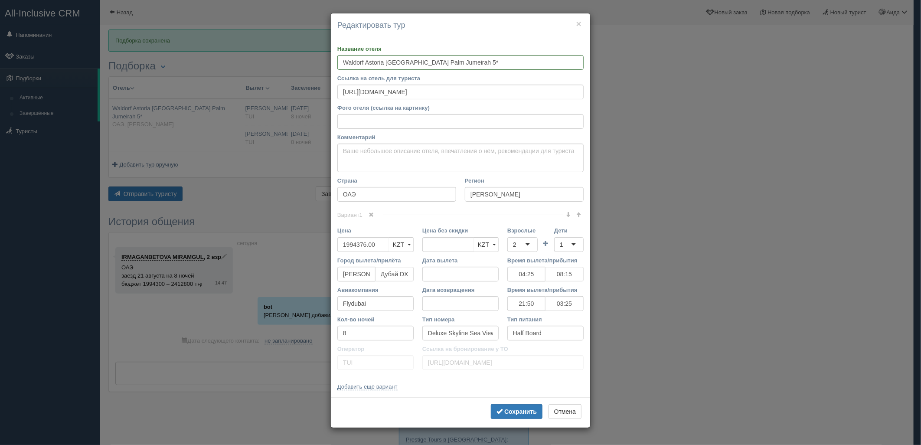
scroll to position [0, 0]
drag, startPoint x: 379, startPoint y: 245, endPoint x: 330, endPoint y: 251, distance: 49.1
click at [330, 251] on div "× Редактировать тур Название отеля Waldorf Astoria [GEOGRAPHIC_DATA] [GEOGRAPHI…" at bounding box center [460, 222] width 921 height 445
type input "1994376.00"
type input "3948900"
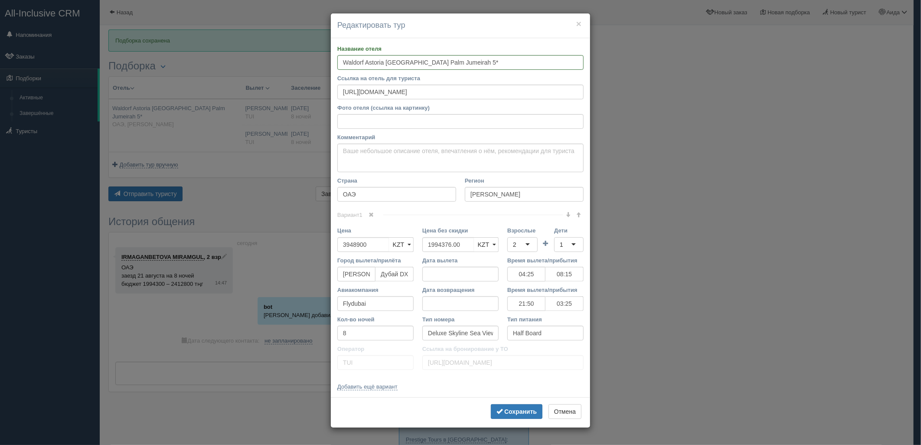
click at [522, 245] on div "2" at bounding box center [522, 244] width 30 height 15
click at [560, 248] on div "1" at bounding box center [561, 244] width 3 height 9
click at [493, 413] on button "Сохранить" at bounding box center [517, 411] width 52 height 15
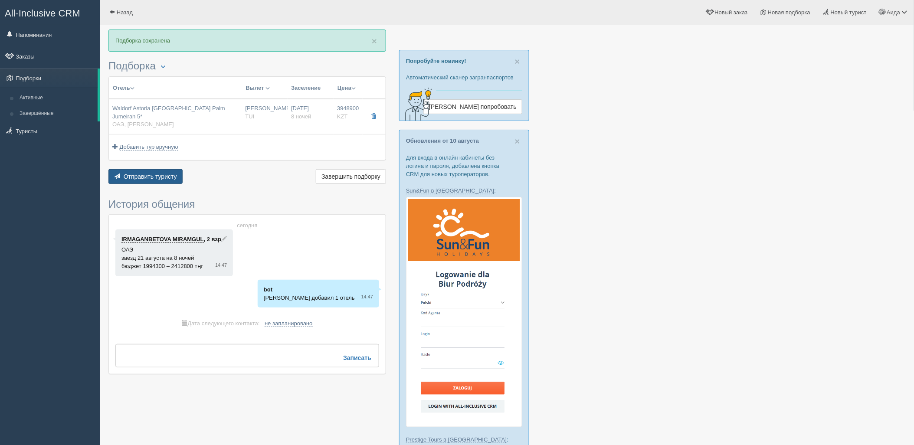
click at [168, 169] on button "Отправить туристу Отправить" at bounding box center [145, 176] width 74 height 15
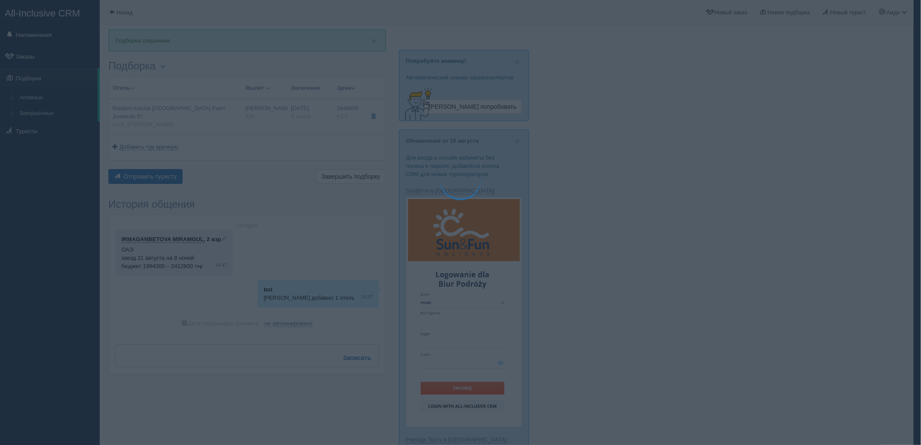
type textarea "🌞 Loremi dolo! Sitametcon Adi elitseddoei temporinc utlabore: 🌎 ETD, Magnaa Eni…"
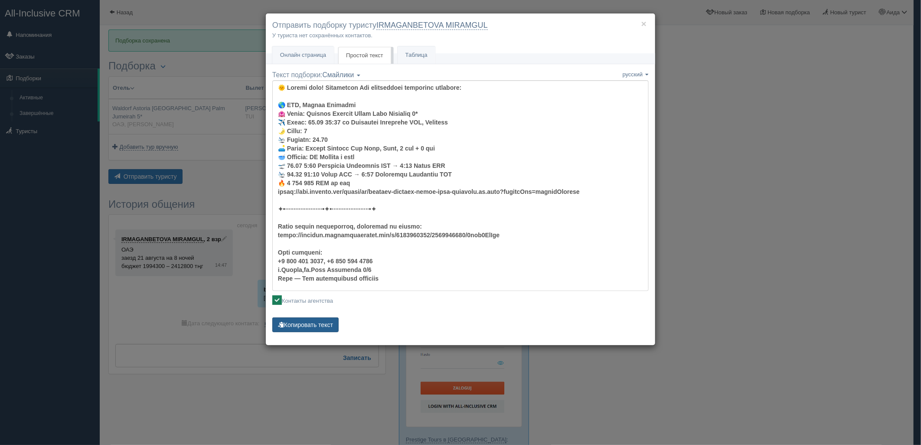
click at [318, 320] on button "Копировать текст" at bounding box center [305, 324] width 66 height 15
click at [738, 121] on div "× Отправить подборку туристу IRMAGANBETOVA MIRAMGUL У туриста нет сохранённых к…" at bounding box center [460, 222] width 921 height 445
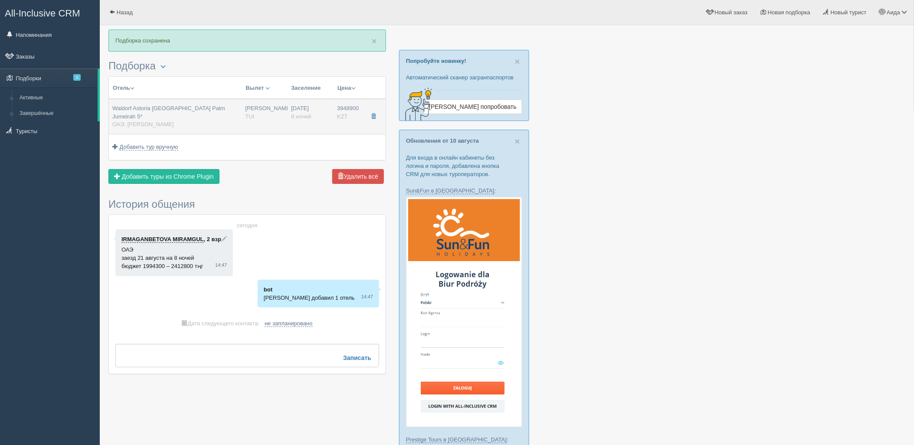
click at [320, 120] on div "[DATE] 8 ночей" at bounding box center [310, 112] width 39 height 16
type input "3948900.00"
type input "04:25"
type input "08:15"
type input "21:50"
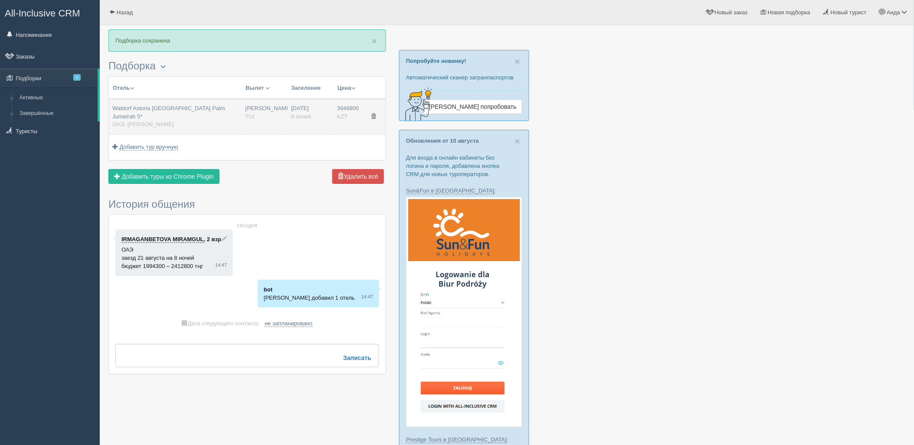
type input "03:25"
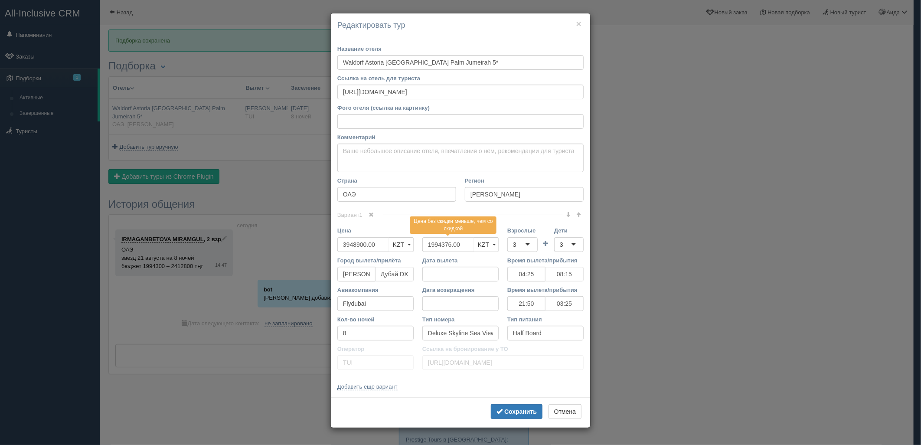
click at [721, 177] on div "× Редактировать тур Название отеля Waldorf Astoria [GEOGRAPHIC_DATA] [GEOGRAPHI…" at bounding box center [460, 222] width 921 height 445
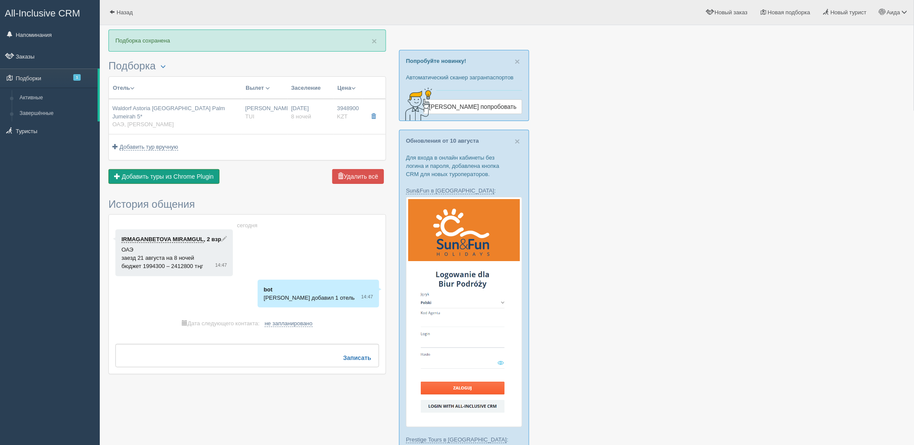
click at [196, 173] on span "Добавить туры из Chrome Plugin" at bounding box center [168, 176] width 92 height 7
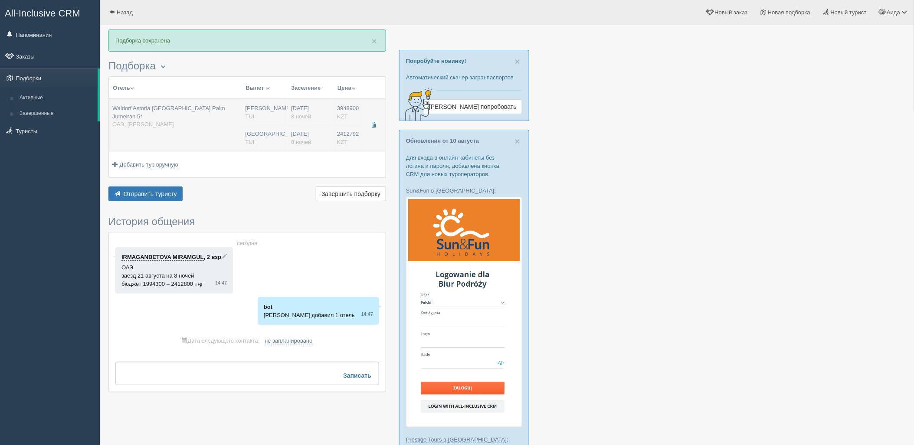
click at [278, 122] on td "[PERSON_NAME] [GEOGRAPHIC_DATA] [GEOGRAPHIC_DATA] [GEOGRAPHIC_DATA]" at bounding box center [265, 125] width 46 height 53
type input "04:25"
type input "08:15"
type input "21:50"
type input "03:25"
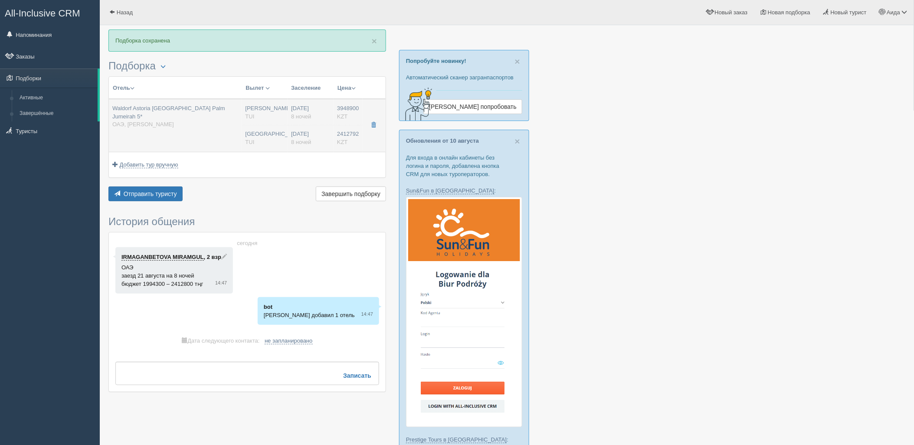
type input "2412792.00"
type input "[GEOGRAPHIC_DATA]"
type input "04:25"
type input "8"
type input "Deluxe Skyline Sea View, King"
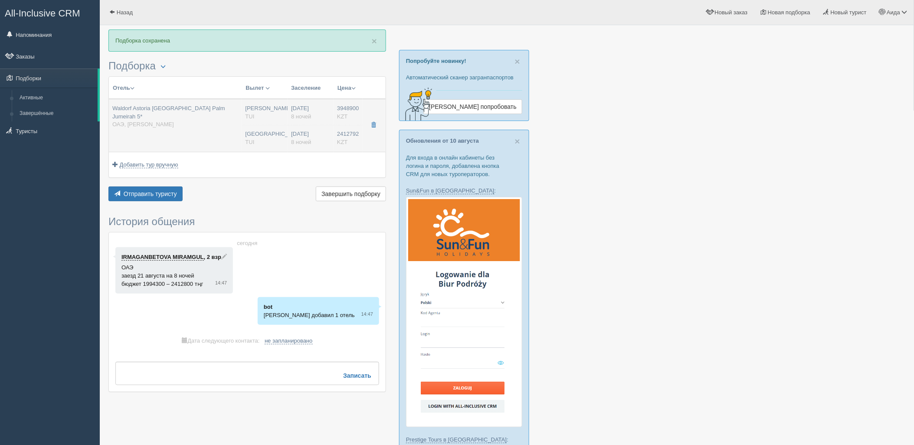
type input "Half Board"
type input "TUI"
type input "[URL][DOMAIN_NAME]"
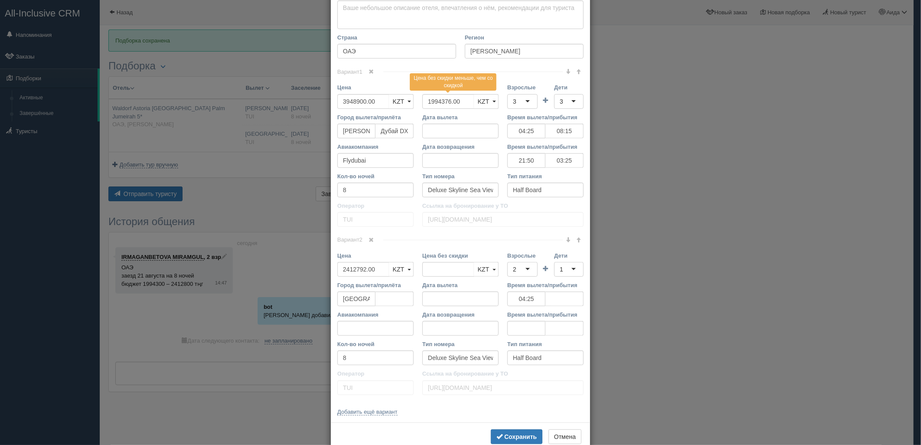
scroll to position [139, 0]
click at [374, 243] on link at bounding box center [371, 244] width 15 height 10
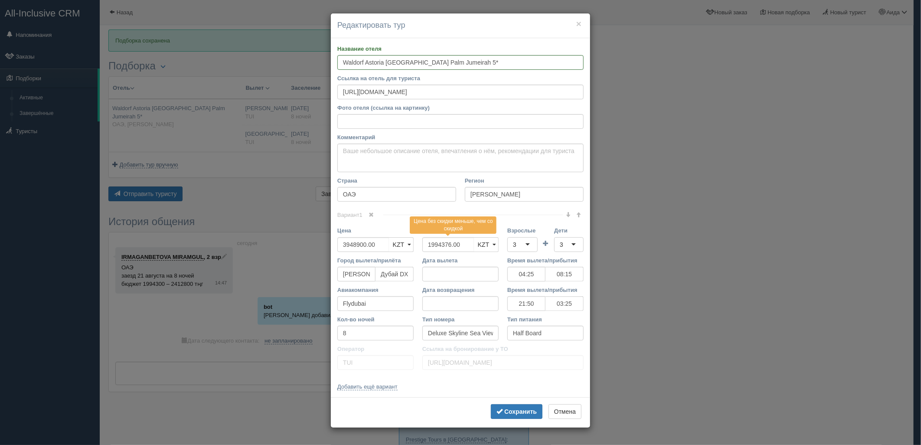
scroll to position [0, 0]
drag, startPoint x: 378, startPoint y: 248, endPoint x: 321, endPoint y: 256, distance: 57.0
click at [321, 256] on div "× Редактировать тур Название отеля Waldorf Astoria [GEOGRAPHIC_DATA] [GEOGRAPHI…" at bounding box center [460, 222] width 921 height 445
type input "4363096"
click at [512, 404] on div "Сохранить Отмена" at bounding box center [460, 412] width 259 height 30
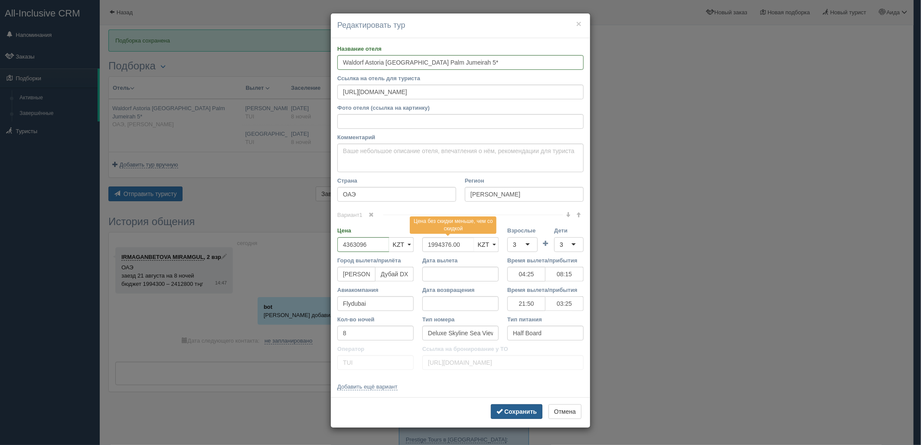
click at [510, 406] on button "Сохранить" at bounding box center [517, 411] width 52 height 15
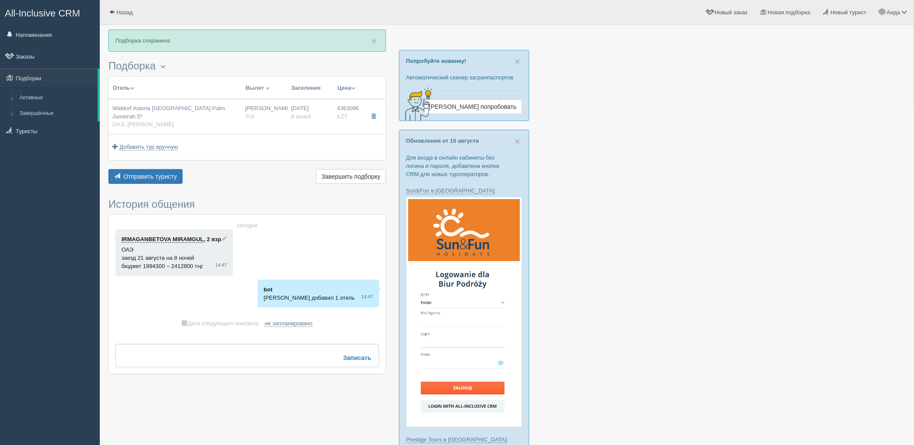
click at [167, 177] on div "Отправить туристу Отправить Завершить подборку Активировать подборку Добавить и…" at bounding box center [246, 177] width 277 height 17
click at [170, 174] on button "Отправить туристу Отправить" at bounding box center [145, 176] width 74 height 15
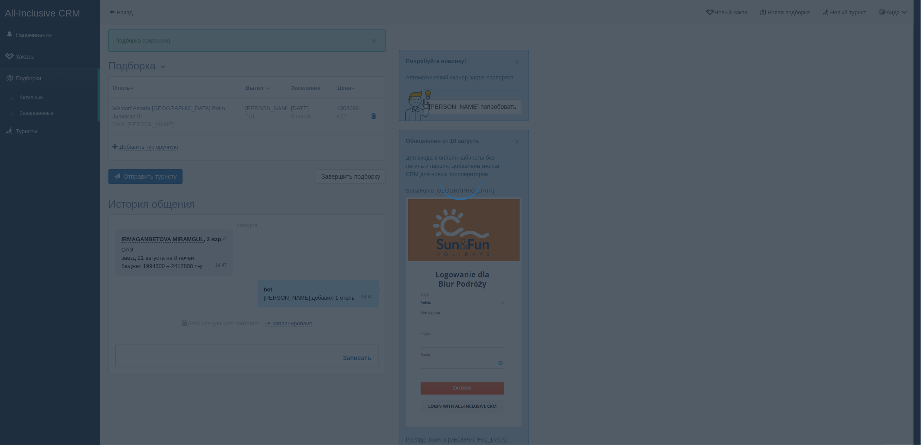
type textarea "🌞 Loremi dolo! Sitametcon Adi elitseddoei temporinc utlabore: 🌎 ETD, Magnaa Eni…"
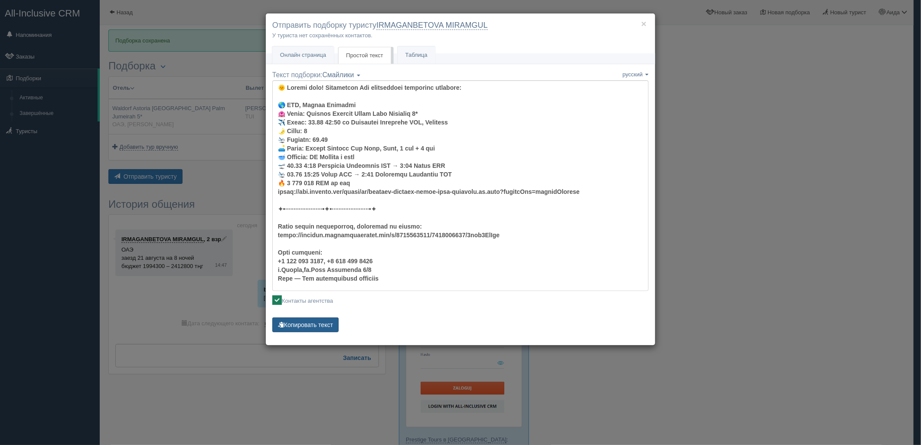
click at [314, 331] on button "Копировать текст" at bounding box center [305, 324] width 66 height 15
